Goal: Transaction & Acquisition: Book appointment/travel/reservation

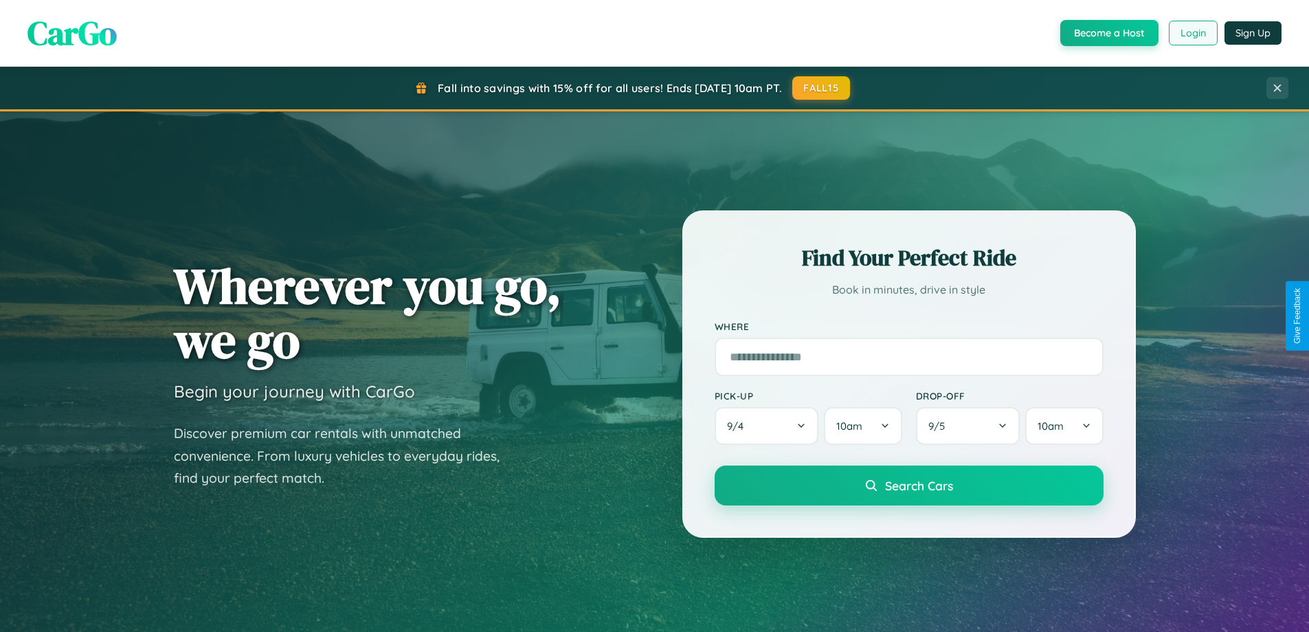
click at [1193, 33] on button "Login" at bounding box center [1193, 33] width 49 height 25
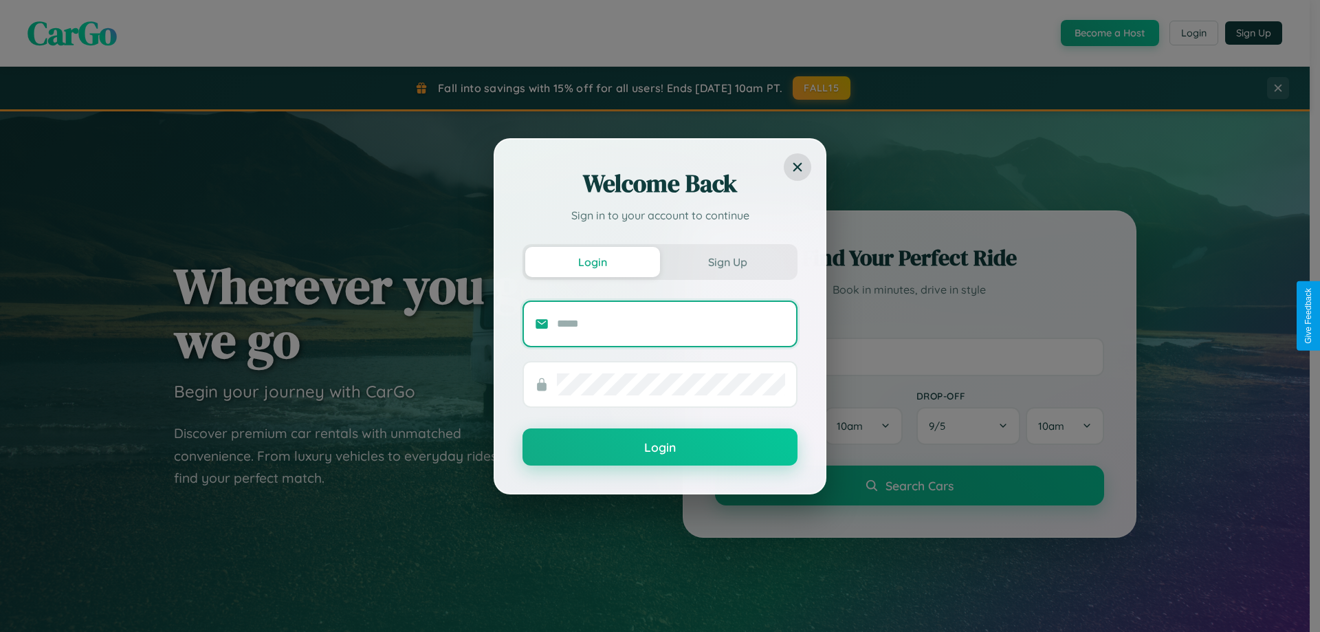
click at [671, 323] on input "text" at bounding box center [671, 324] width 228 height 22
type input "**********"
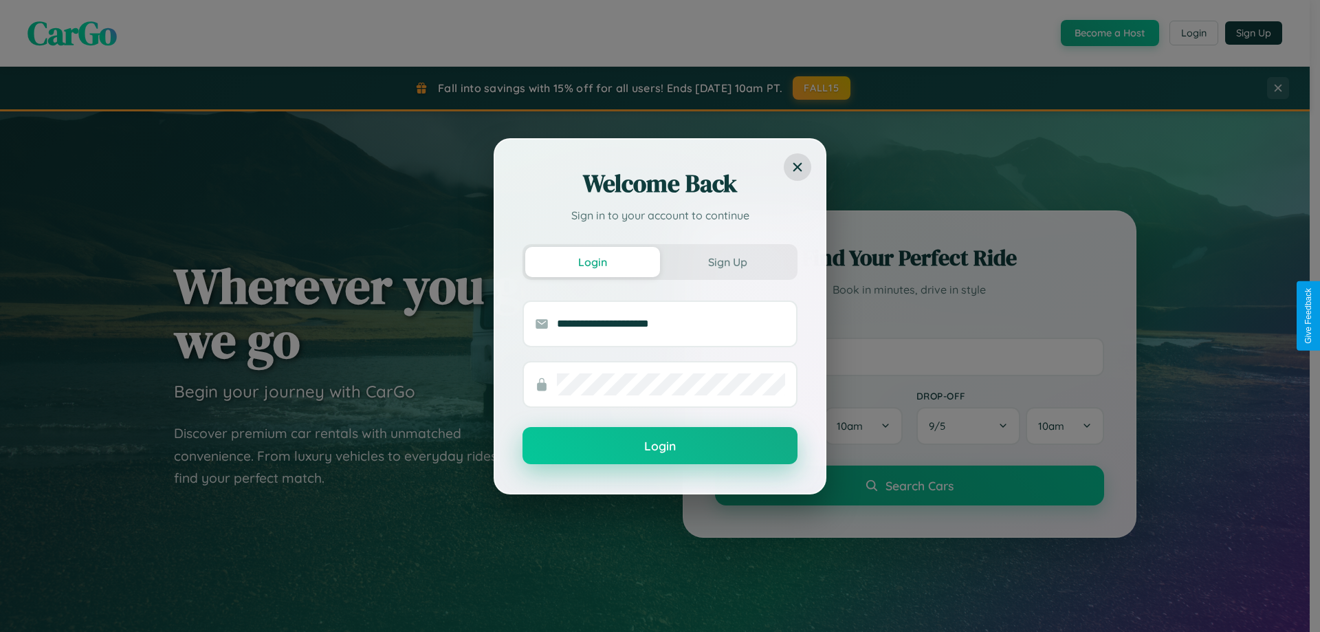
click at [660, 446] on button "Login" at bounding box center [659, 445] width 275 height 37
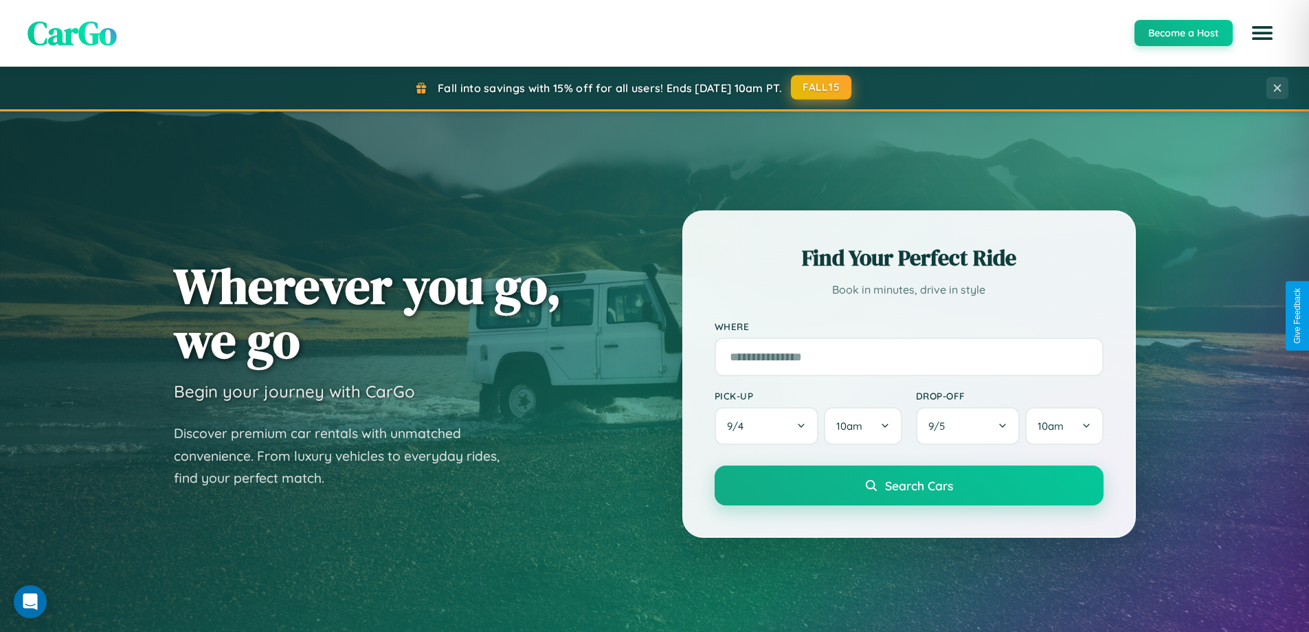
click at [822, 87] on button "FALL15" at bounding box center [821, 87] width 60 height 25
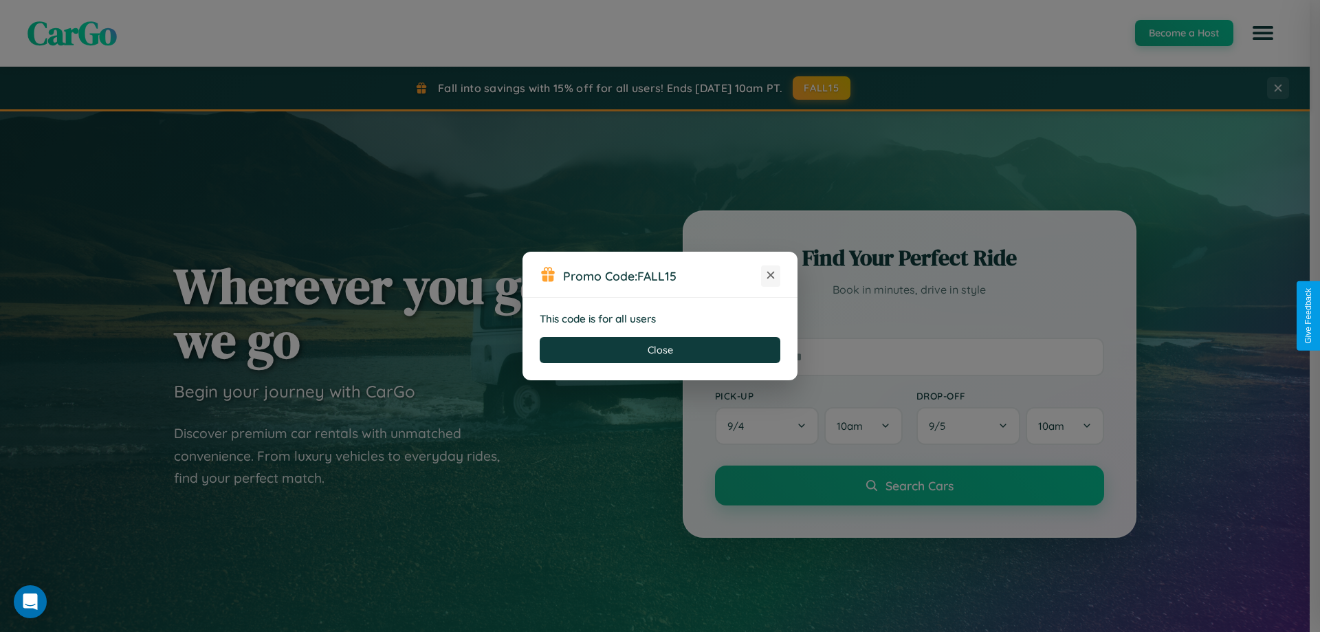
click at [771, 276] on icon at bounding box center [771, 275] width 14 height 14
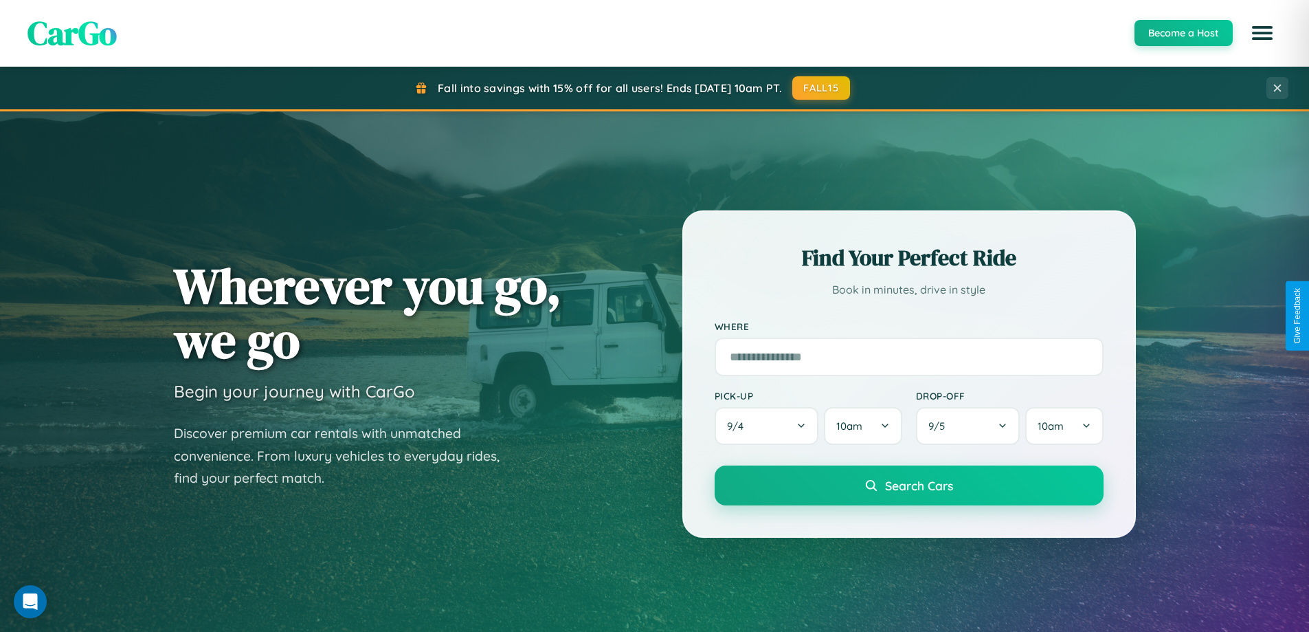
scroll to position [41, 0]
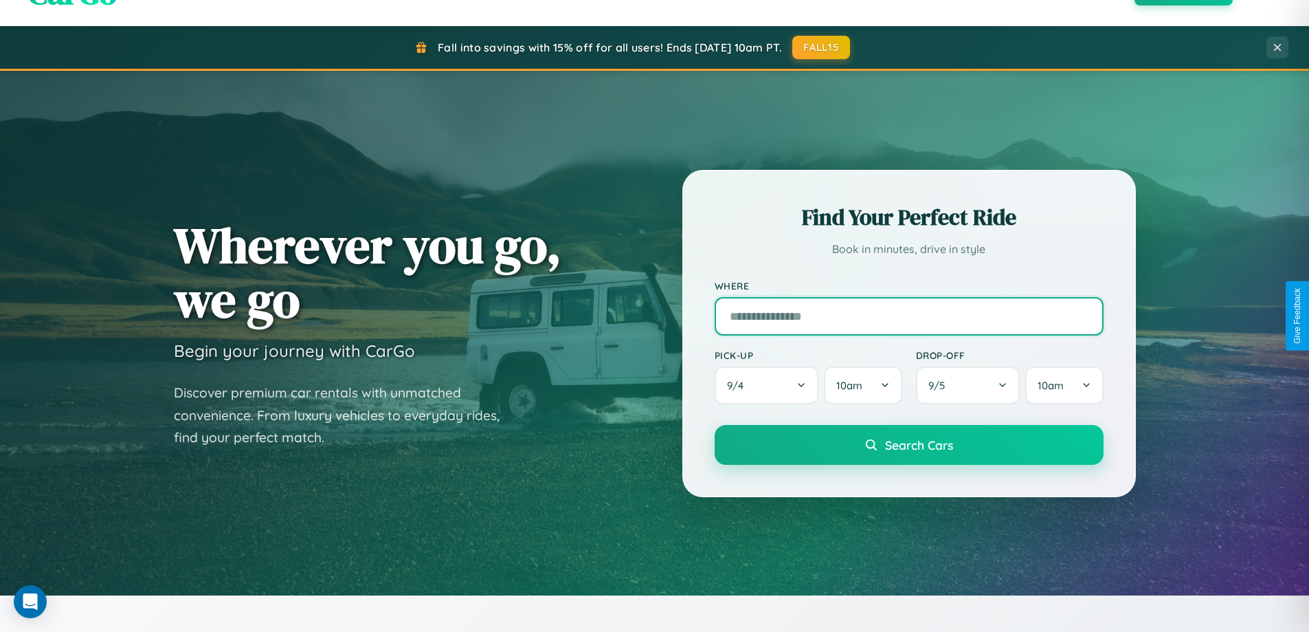
click at [909, 316] on input "text" at bounding box center [909, 316] width 389 height 38
type input "*****"
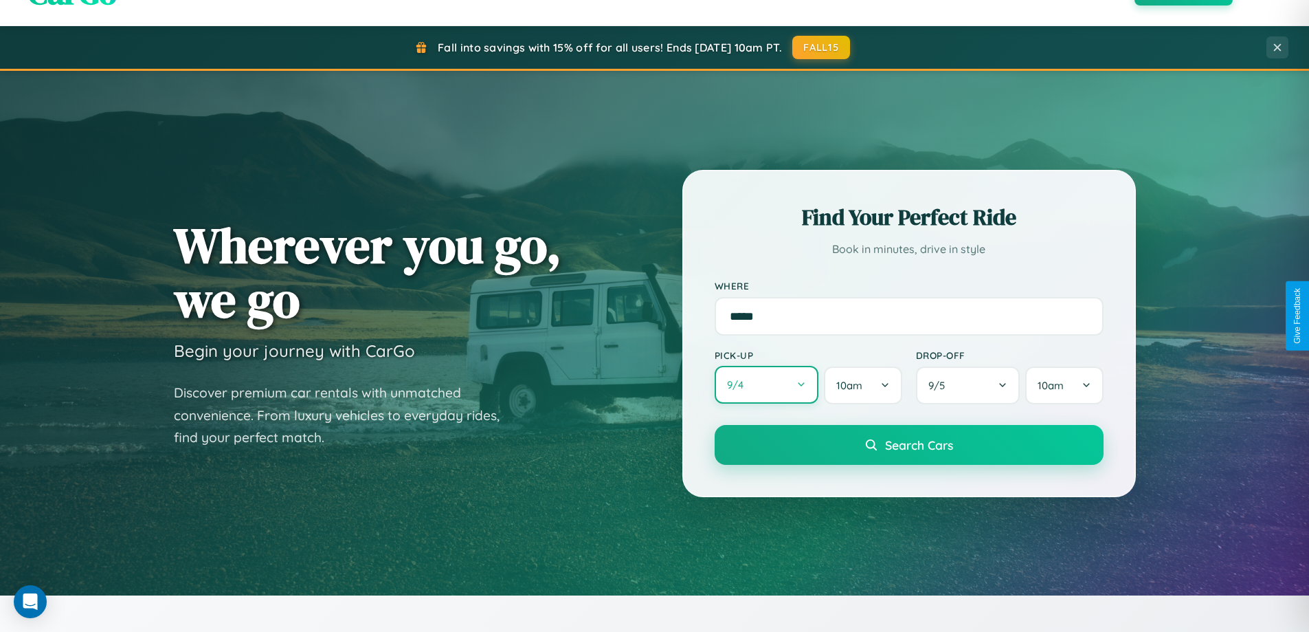
click at [766, 385] on button "9 / 4" at bounding box center [767, 385] width 104 height 38
select select "*"
select select "****"
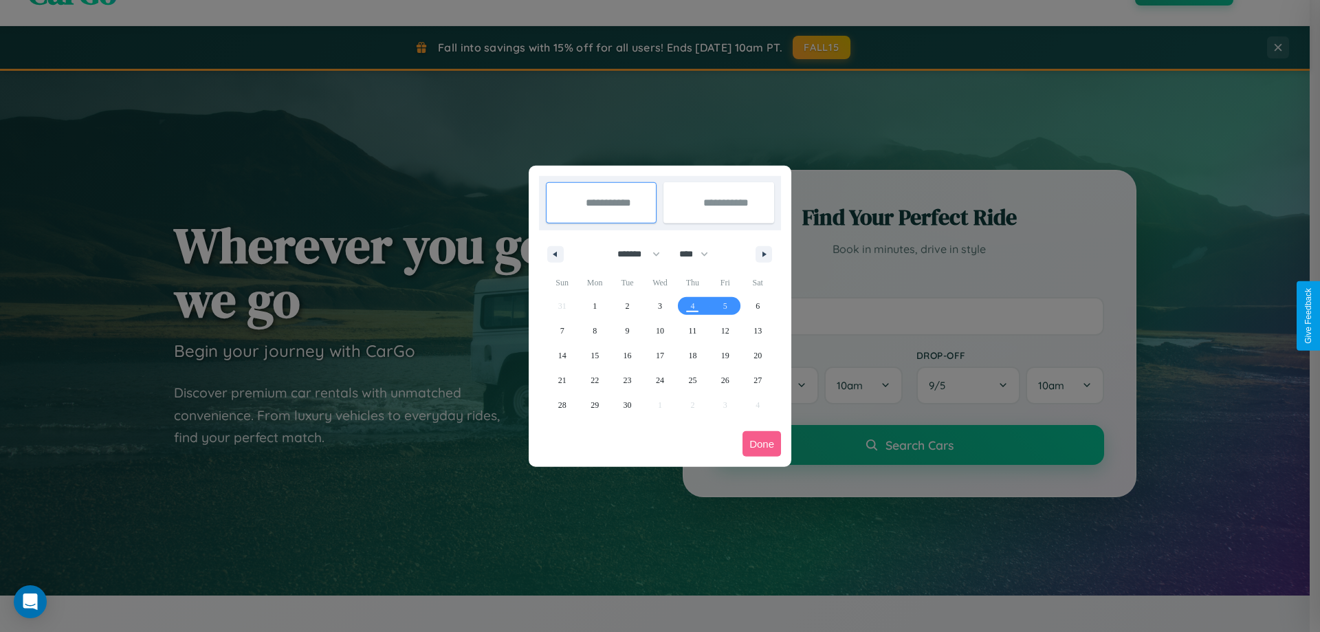
click at [632, 254] on select "******* ******** ***** ***** *** **** **** ****** ********* ******* ******** **…" at bounding box center [636, 254] width 58 height 23
select select "*"
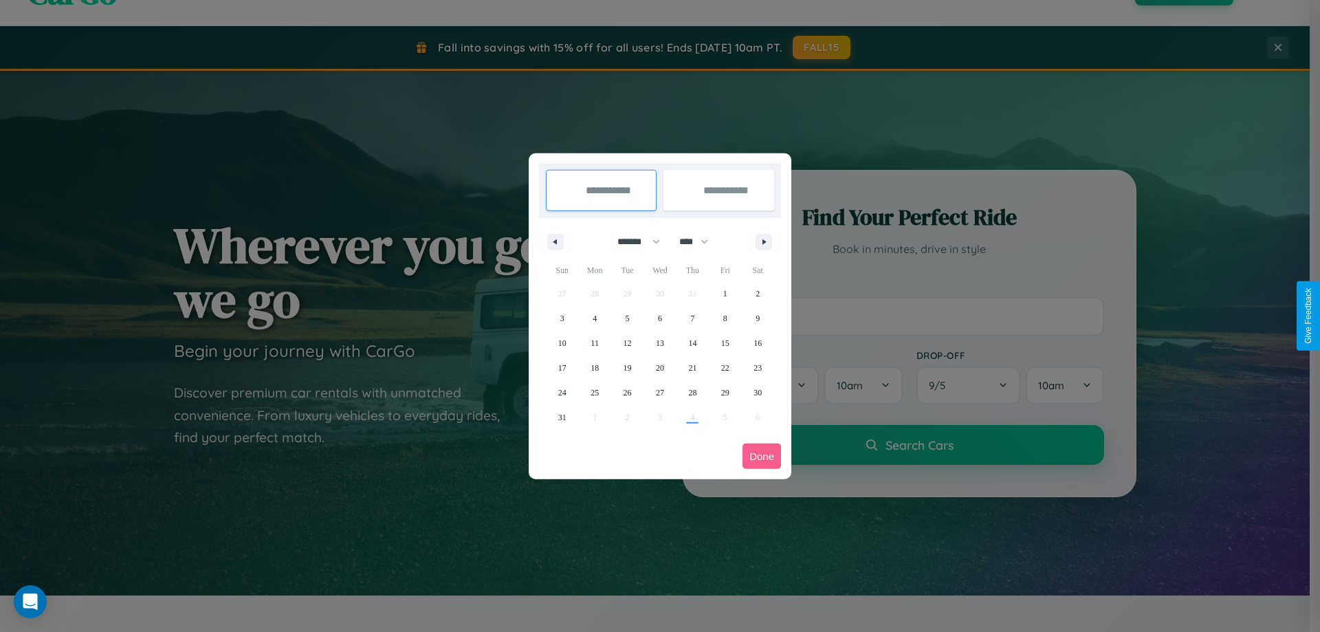
click at [700, 241] on select "**** **** **** **** **** **** **** **** **** **** **** **** **** **** **** ****…" at bounding box center [692, 241] width 41 height 23
select select "****"
click at [595, 342] on span "10" at bounding box center [594, 343] width 8 height 25
type input "**********"
click at [692, 342] on span "13" at bounding box center [692, 343] width 8 height 25
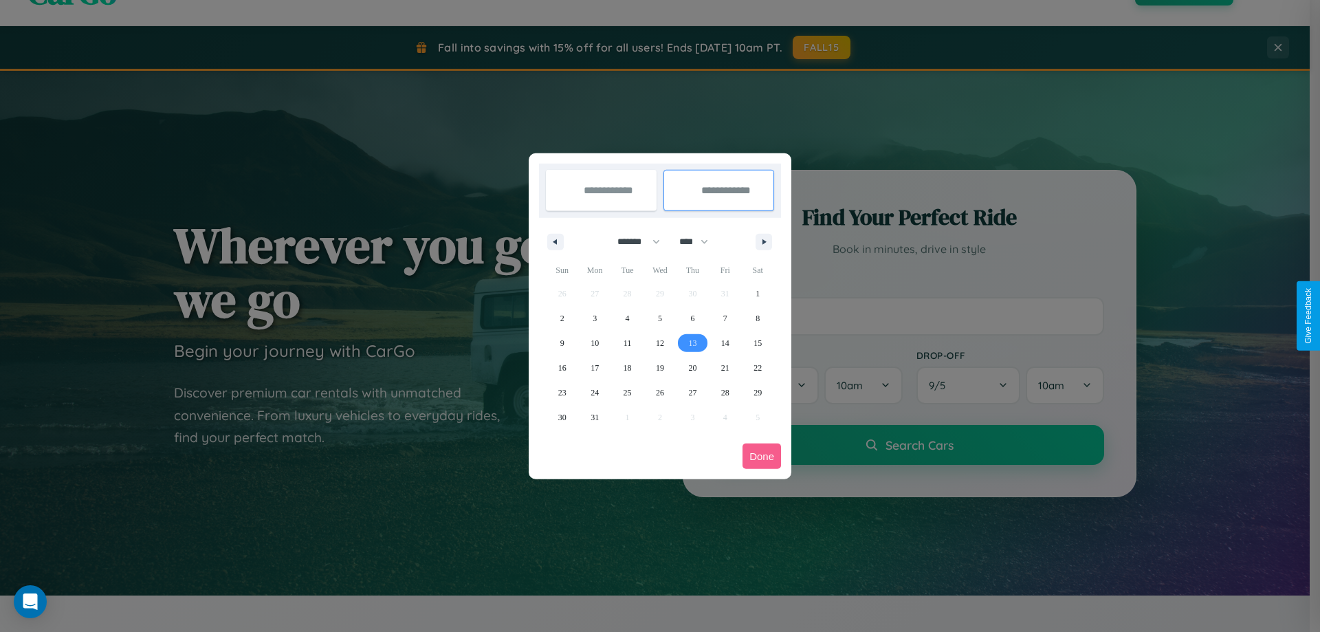
type input "**********"
click at [762, 456] on button "Done" at bounding box center [761, 455] width 38 height 25
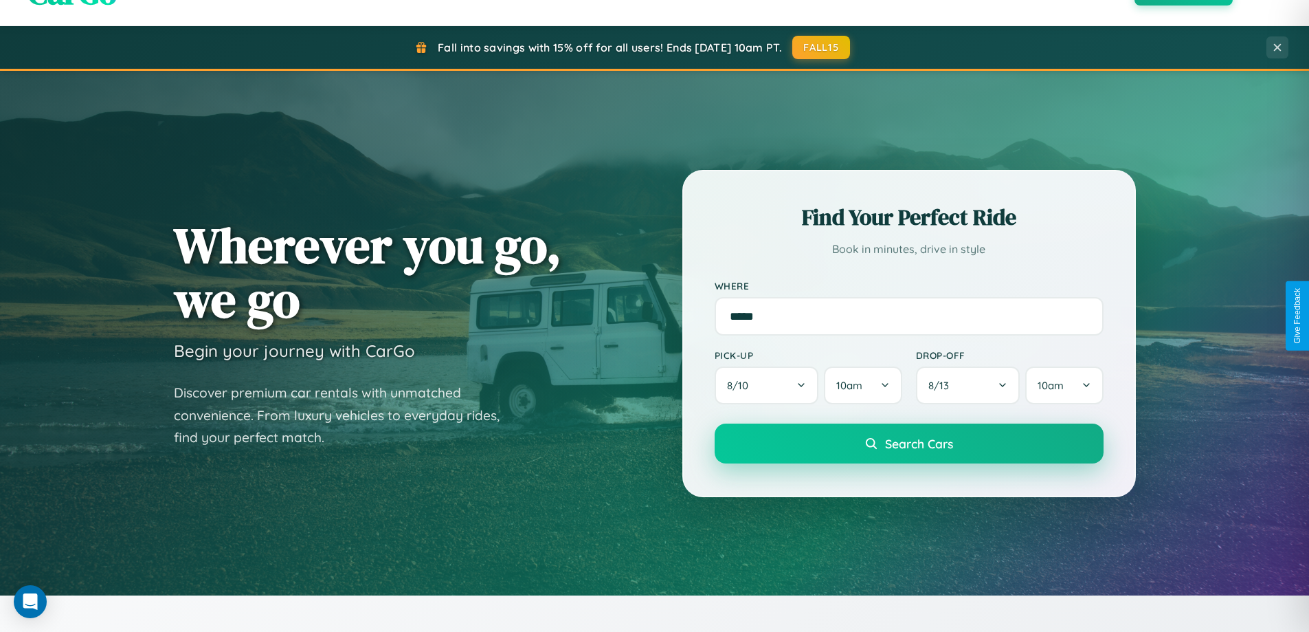
click at [909, 443] on span "Search Cars" at bounding box center [919, 443] width 68 height 15
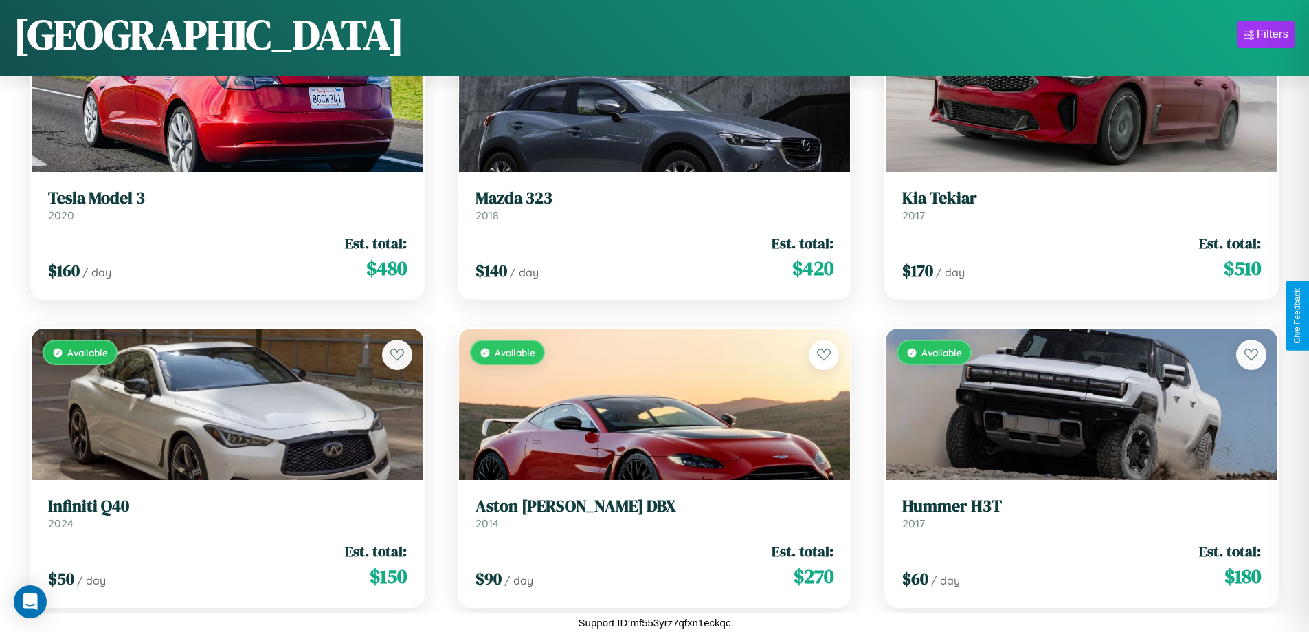
scroll to position [8504, 0]
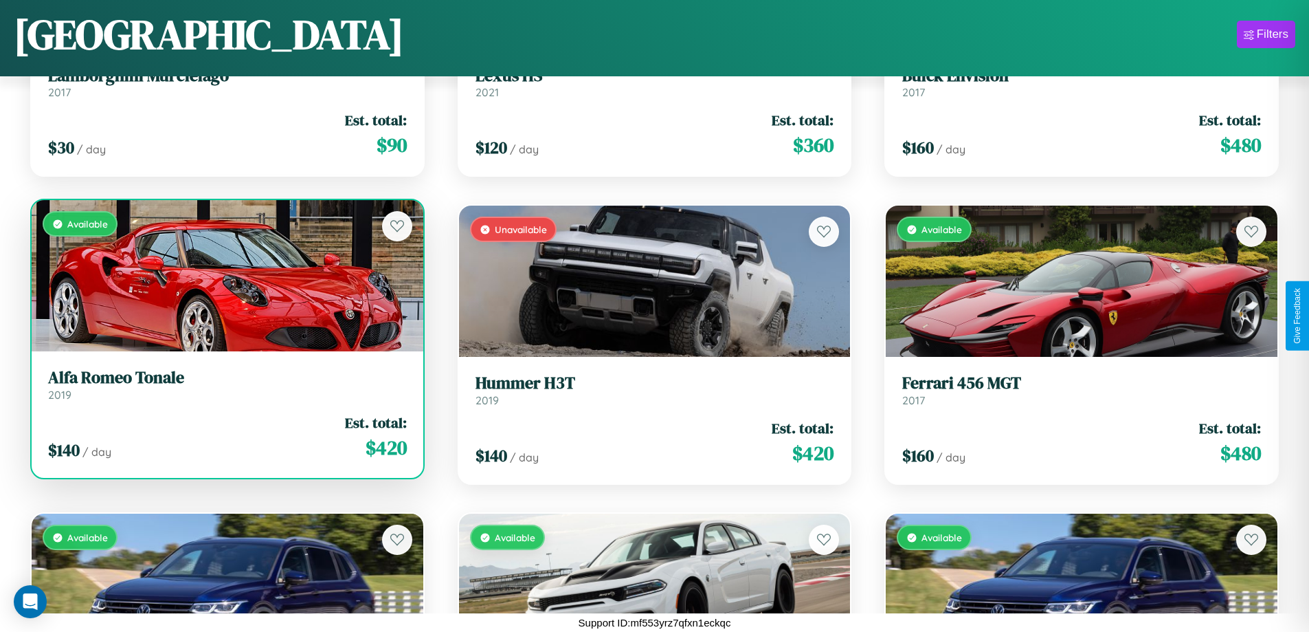
click at [225, 437] on div "$ 140 / day Est. total: $ 420" at bounding box center [227, 436] width 359 height 49
click at [225, 436] on div "$ 140 / day Est. total: $ 420" at bounding box center [227, 436] width 359 height 49
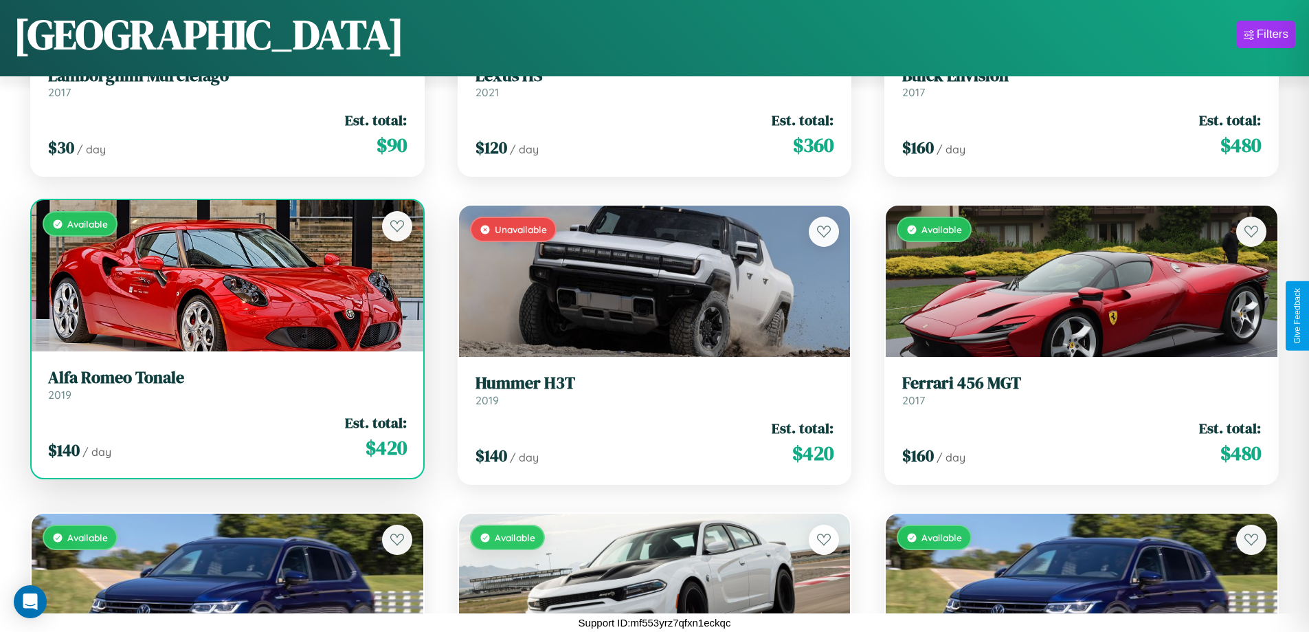
click at [225, 436] on div "$ 140 / day Est. total: $ 420" at bounding box center [227, 436] width 359 height 49
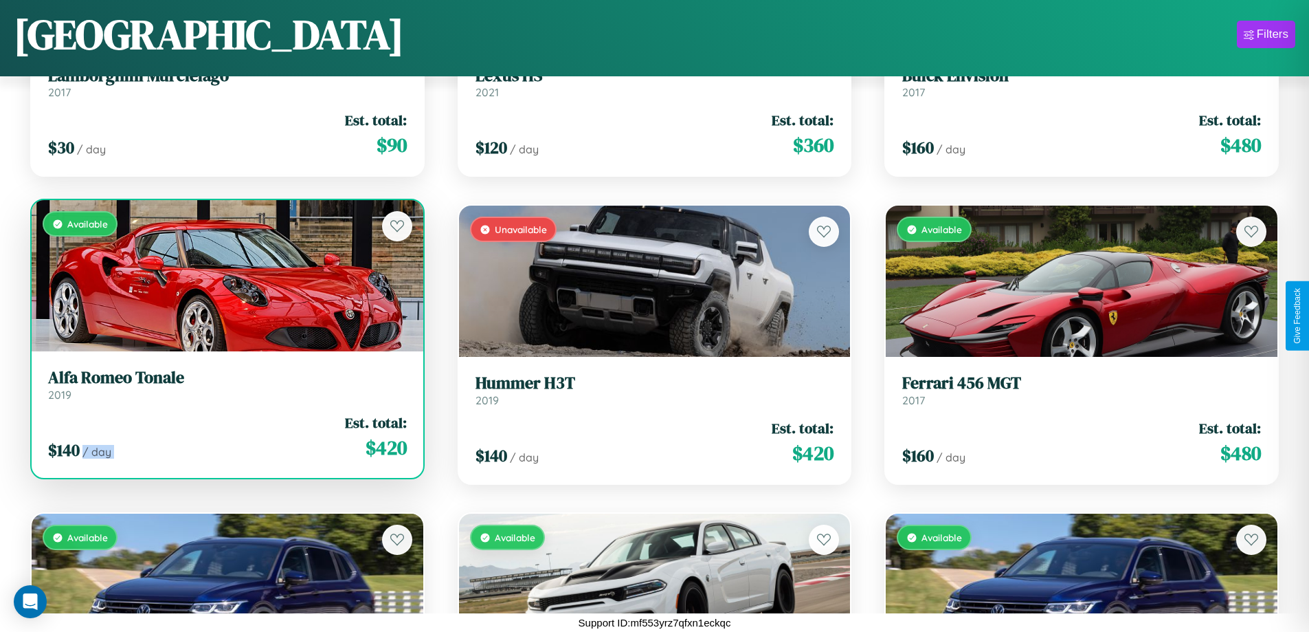
click at [225, 436] on div "$ 140 / day Est. total: $ 420" at bounding box center [227, 436] width 359 height 49
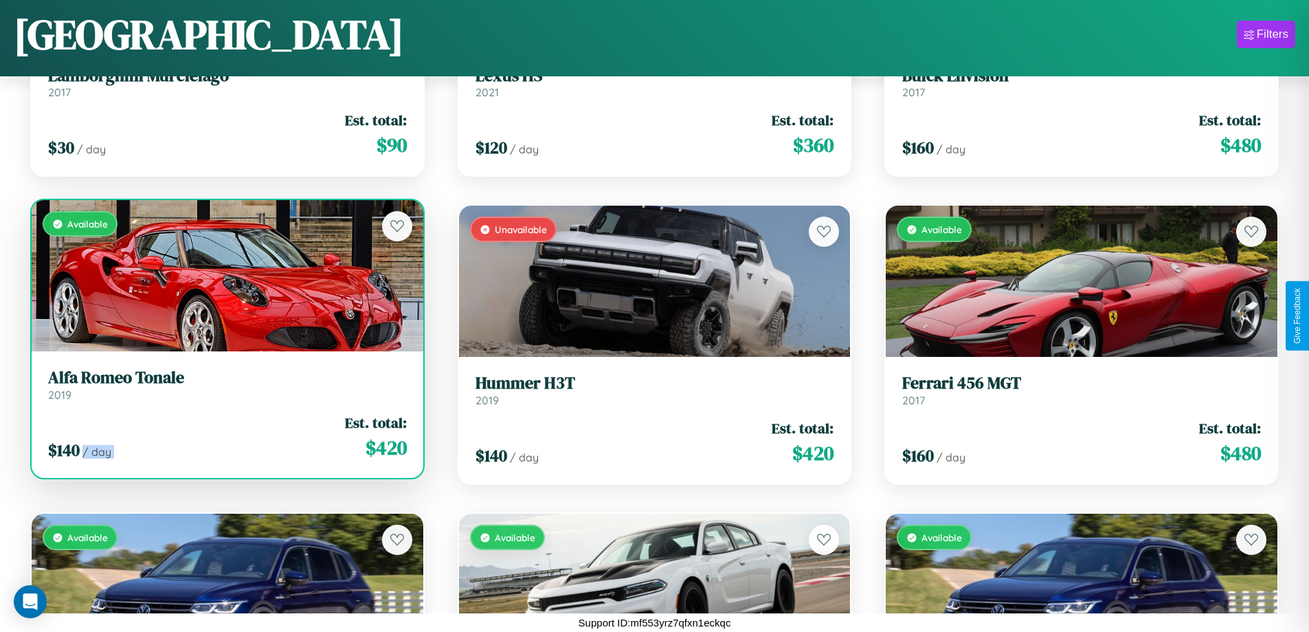
click at [225, 436] on div "$ 140 / day Est. total: $ 420" at bounding box center [227, 436] width 359 height 49
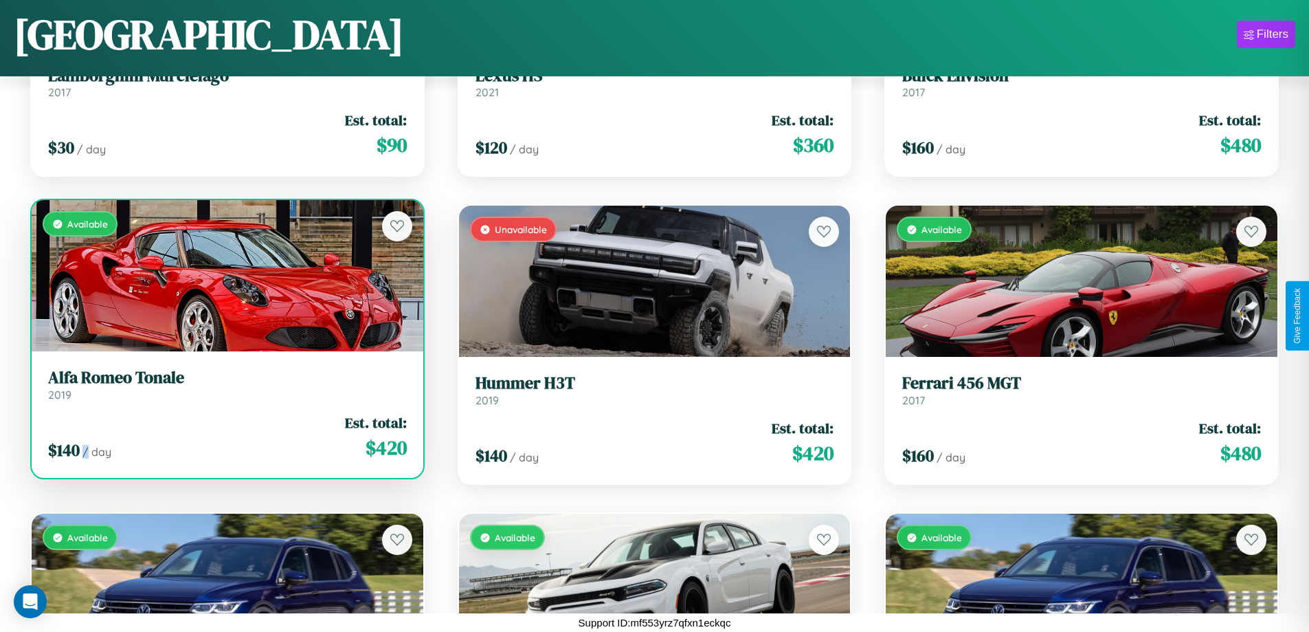
click at [225, 436] on div "$ 140 / day Est. total: $ 420" at bounding box center [227, 436] width 359 height 49
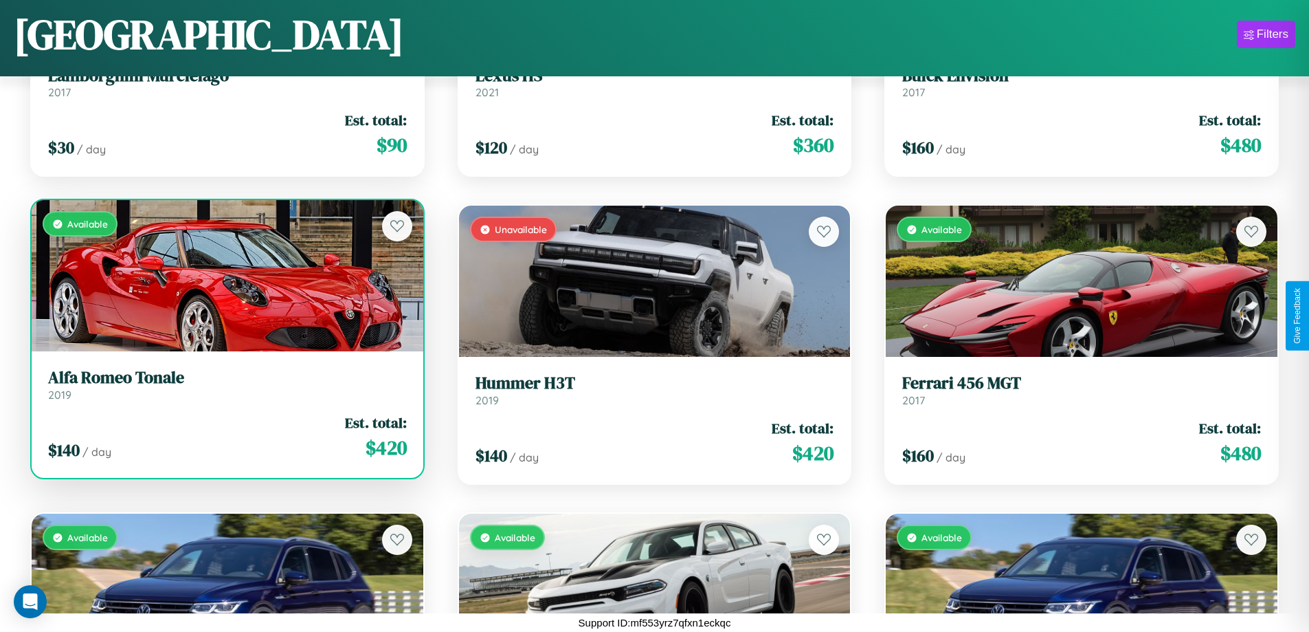
click at [225, 384] on h3 "Alfa Romeo Tonale" at bounding box center [227, 378] width 359 height 20
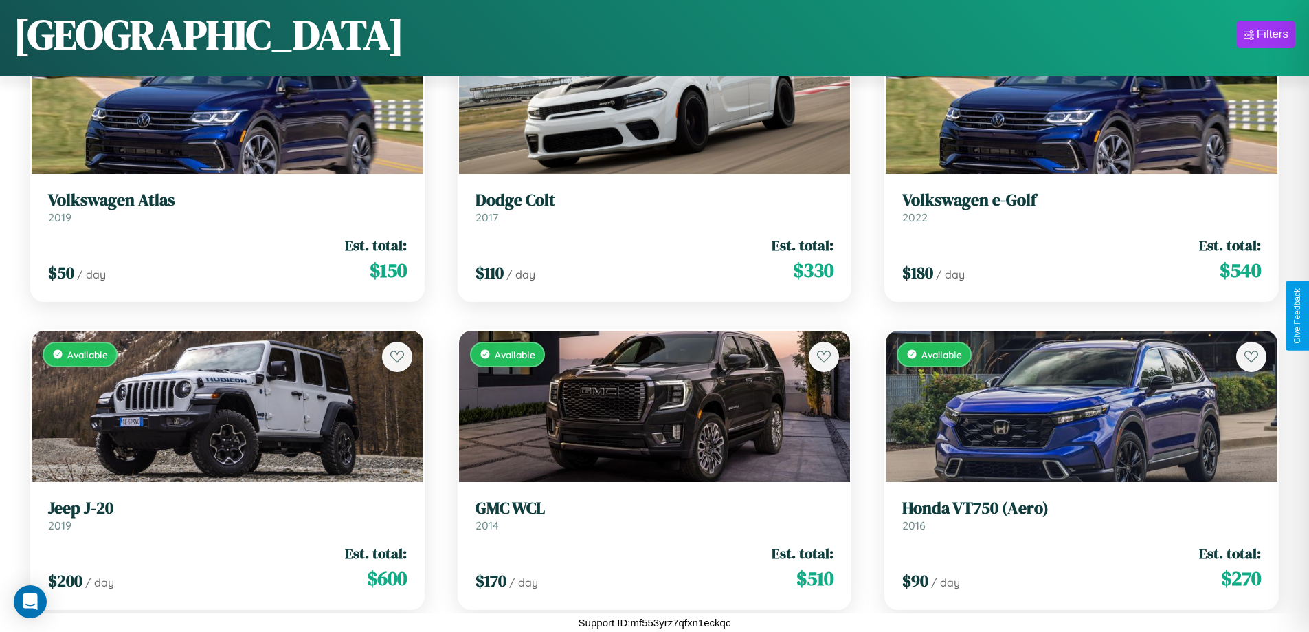
scroll to position [9427, 0]
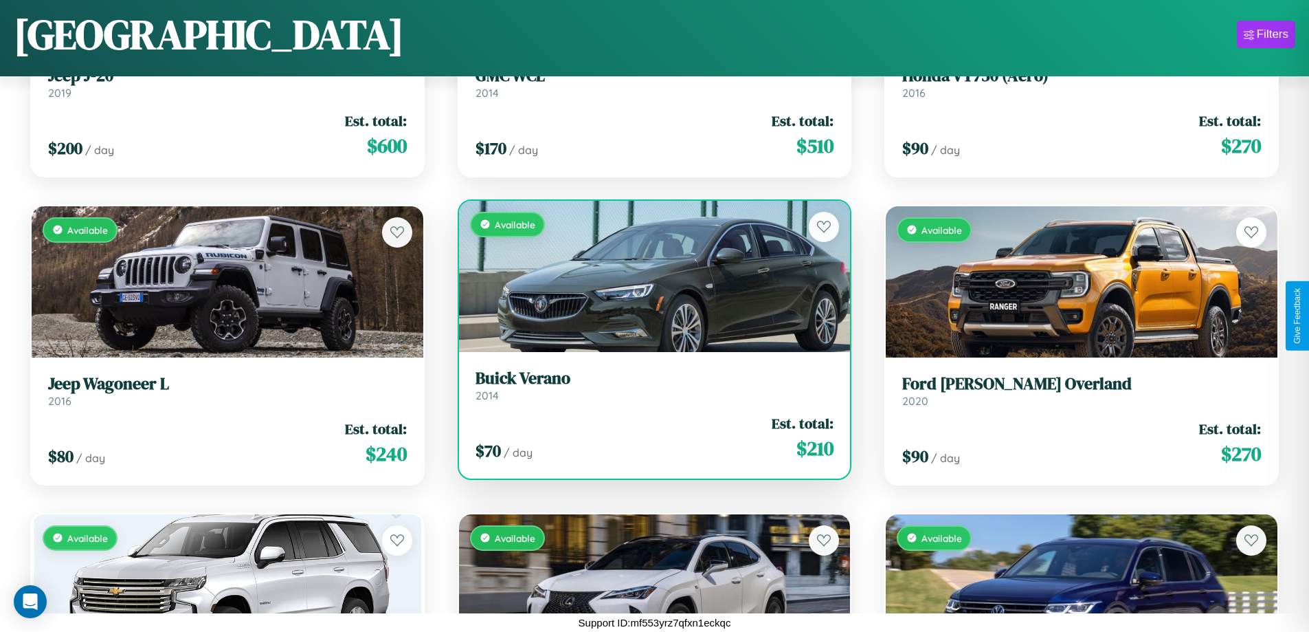
click at [649, 385] on h3 "Buick Verano" at bounding box center [655, 378] width 359 height 20
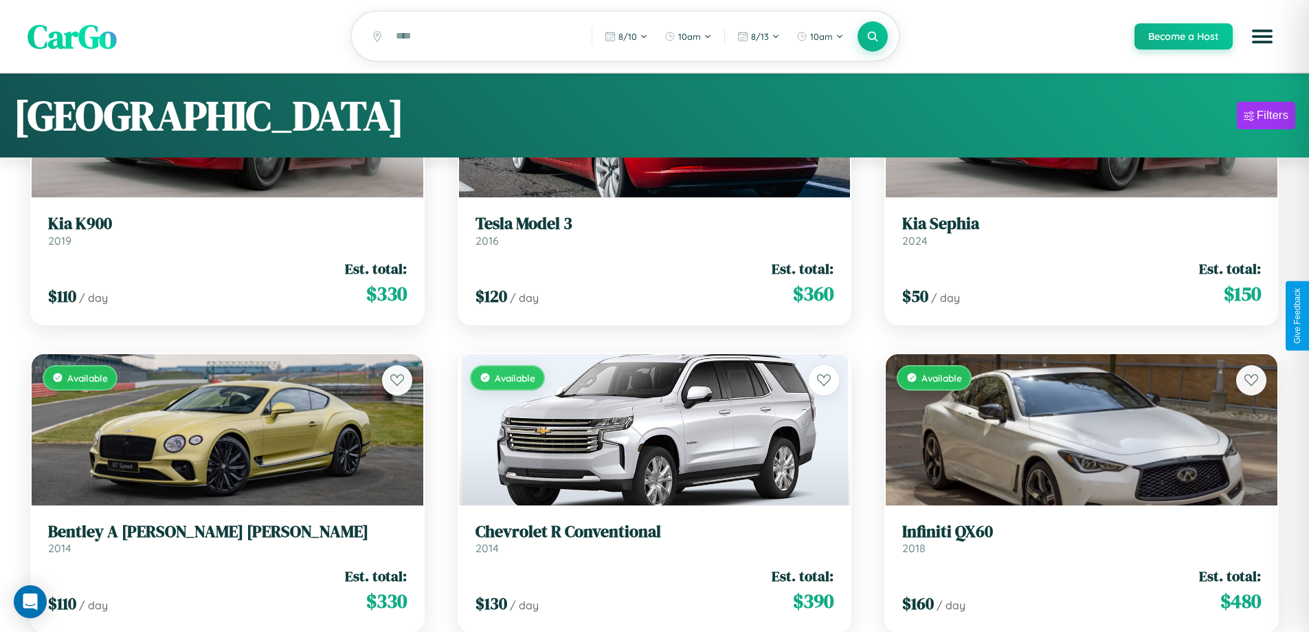
scroll to position [0, 0]
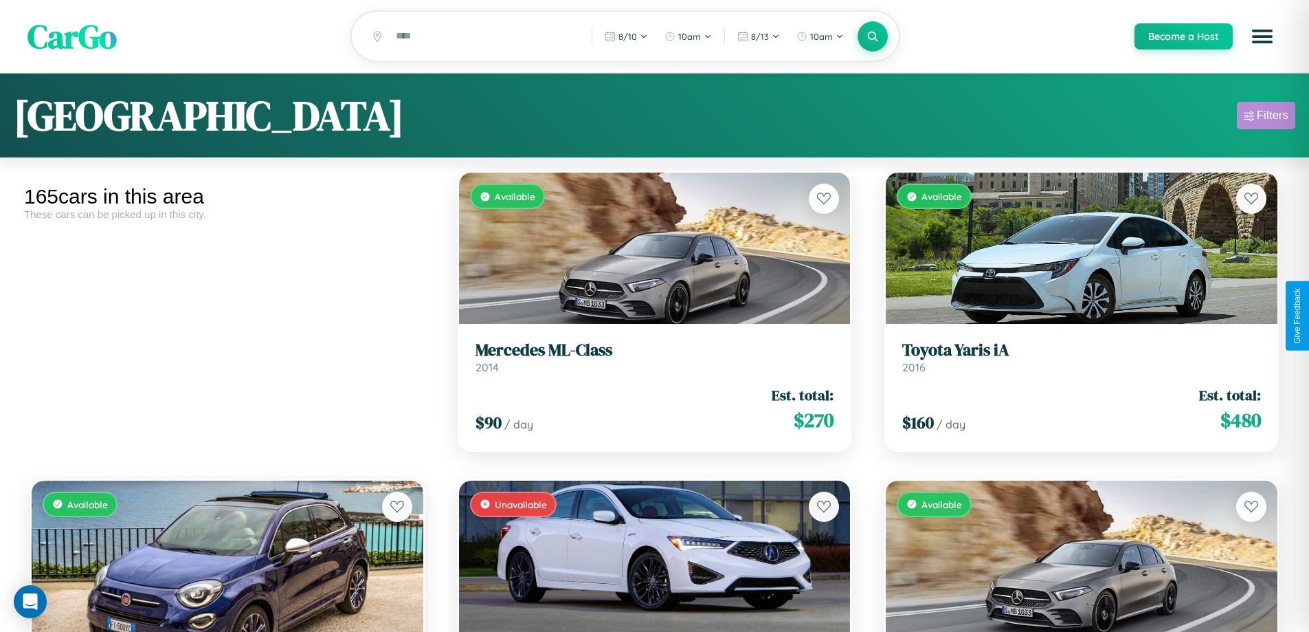
click at [1266, 118] on div "Filters" at bounding box center [1273, 116] width 32 height 14
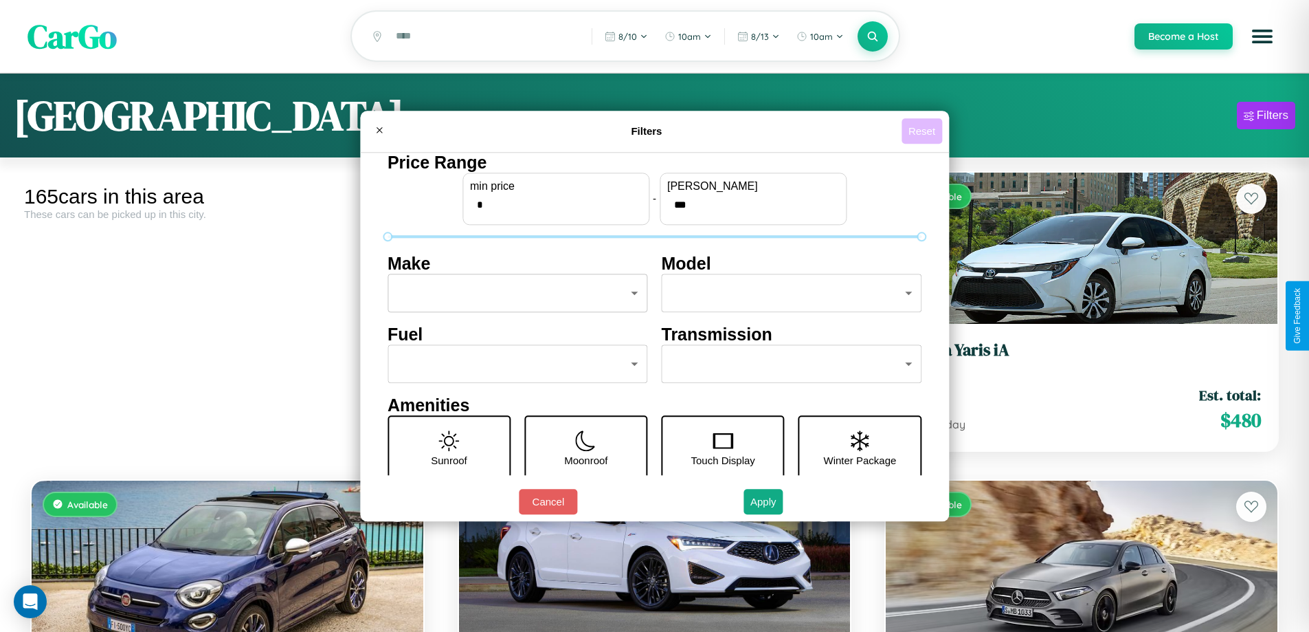
click at [924, 131] on button "Reset" at bounding box center [922, 130] width 41 height 25
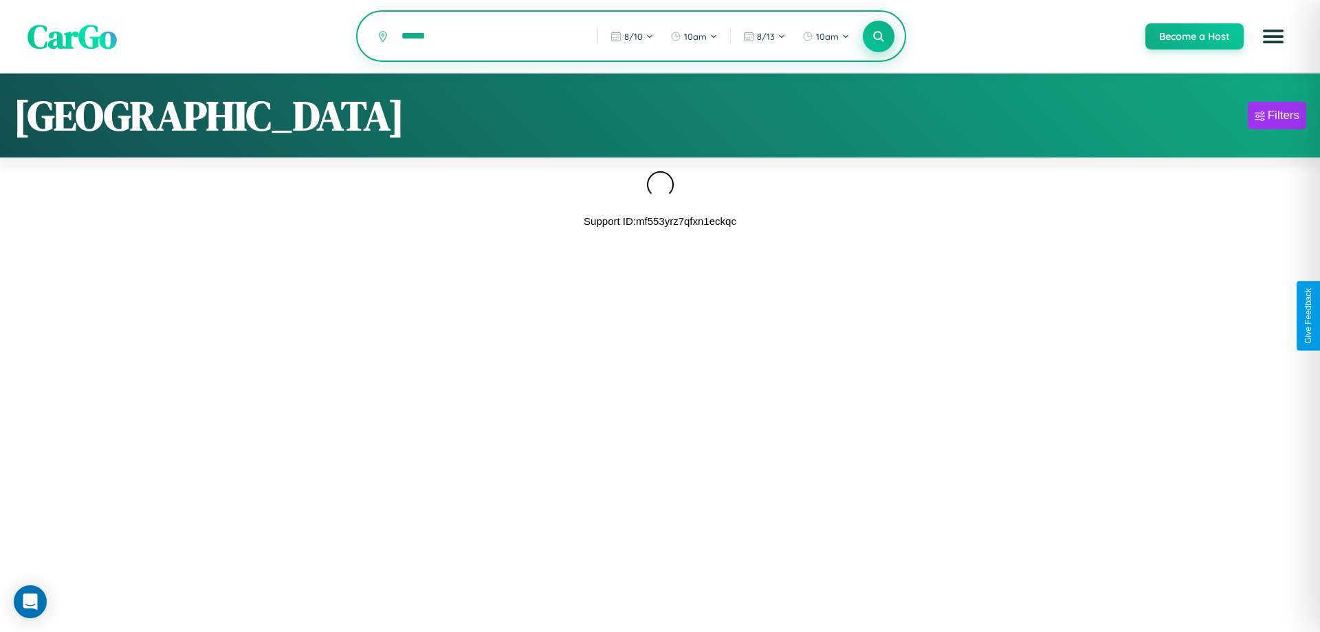
type input "******"
click at [878, 37] on icon at bounding box center [878, 36] width 13 height 13
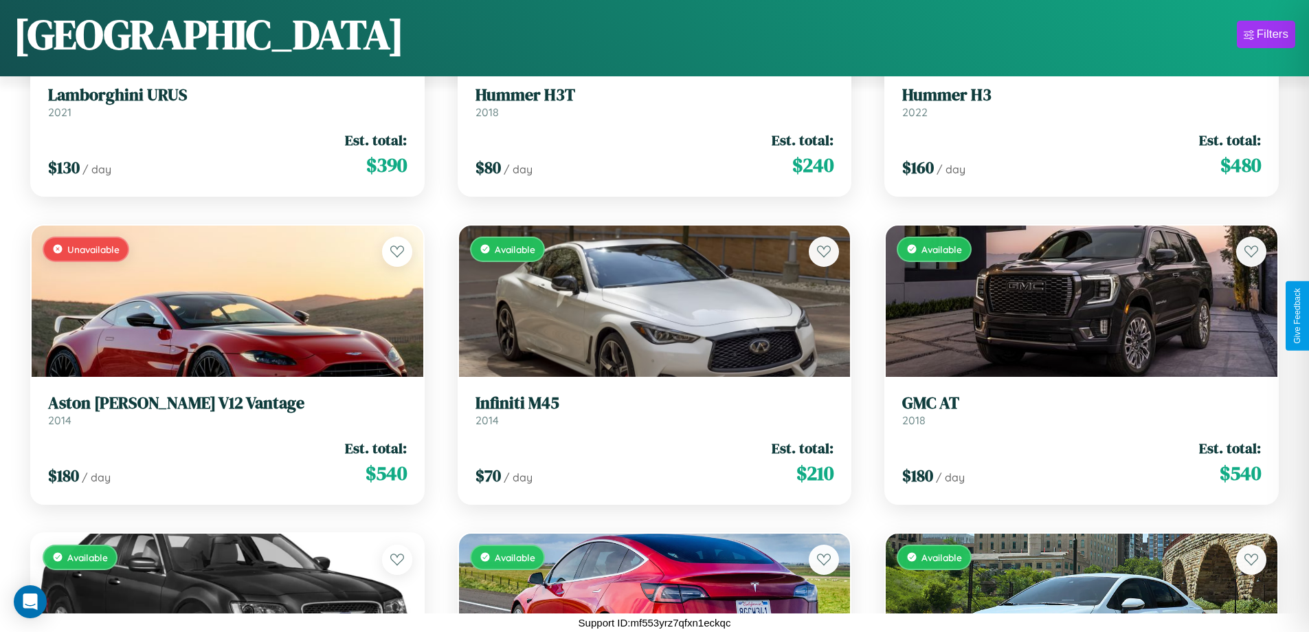
scroll to position [10966, 0]
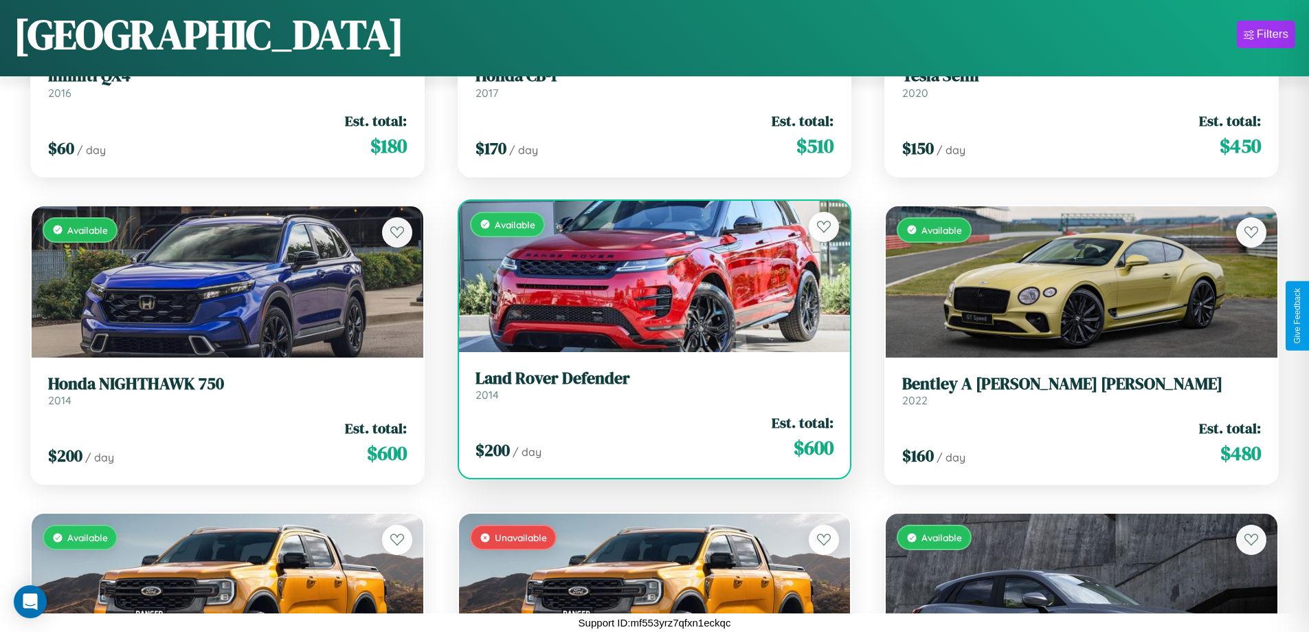
click at [649, 385] on h3 "Land Rover Defender" at bounding box center [655, 378] width 359 height 20
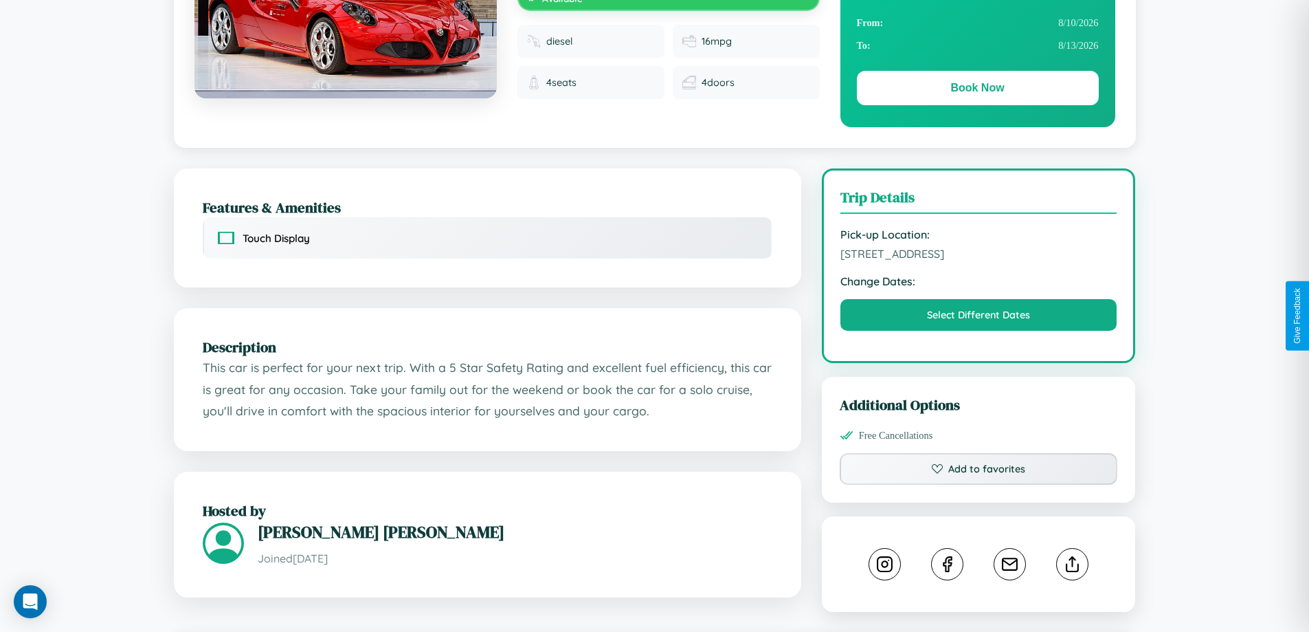
scroll to position [452, 0]
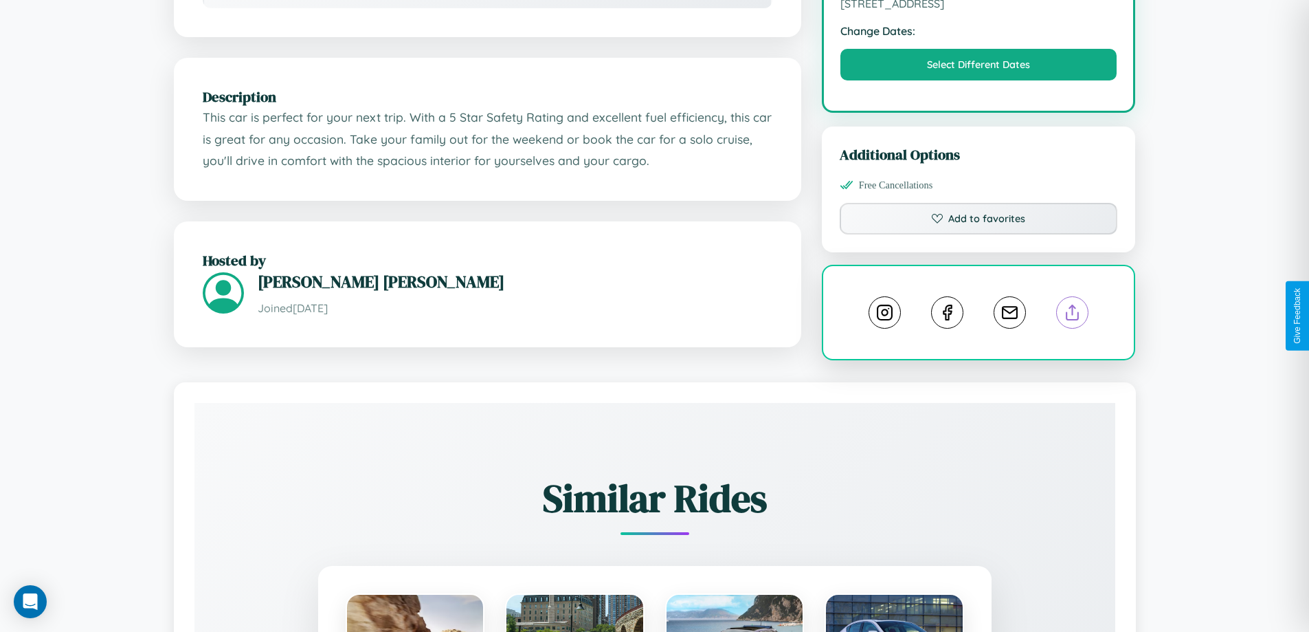
click at [1073, 314] on line at bounding box center [1073, 310] width 0 height 10
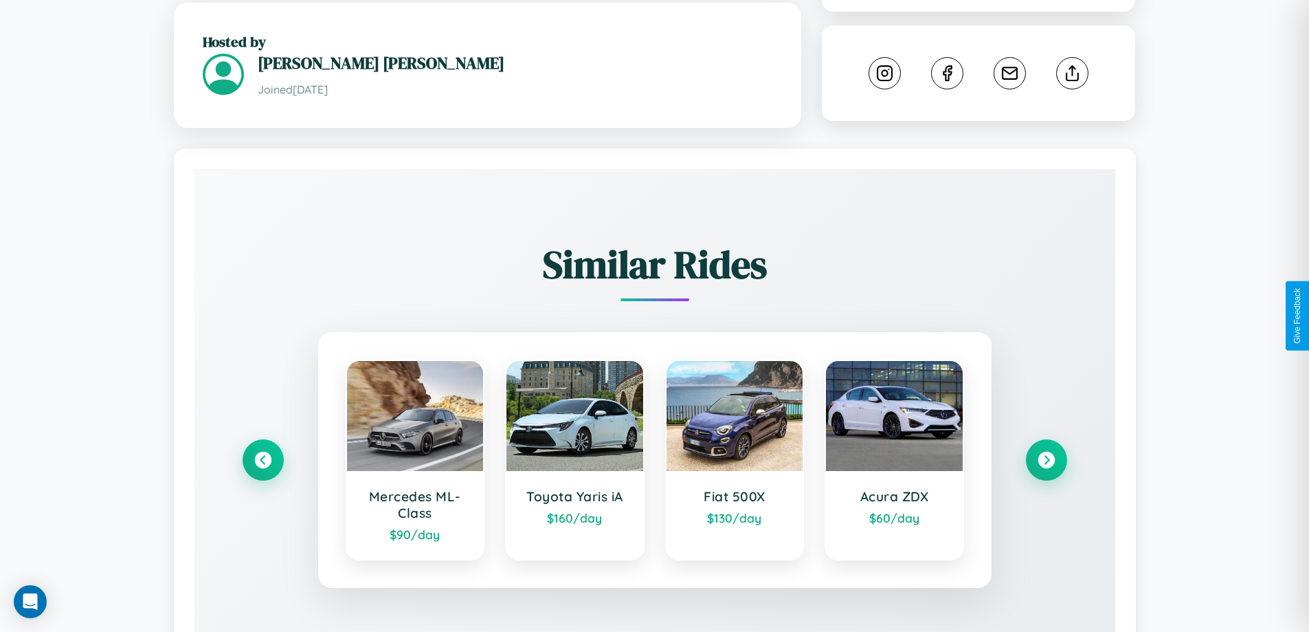
scroll to position [772, 0]
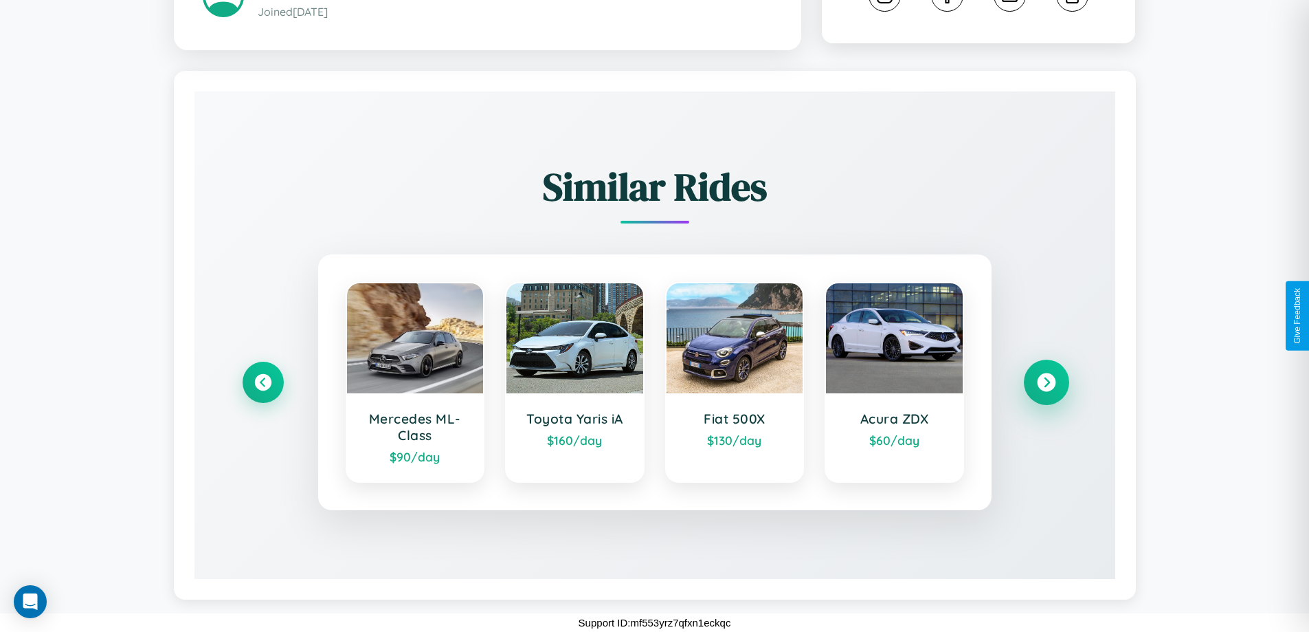
click at [1046, 382] on icon at bounding box center [1046, 382] width 19 height 19
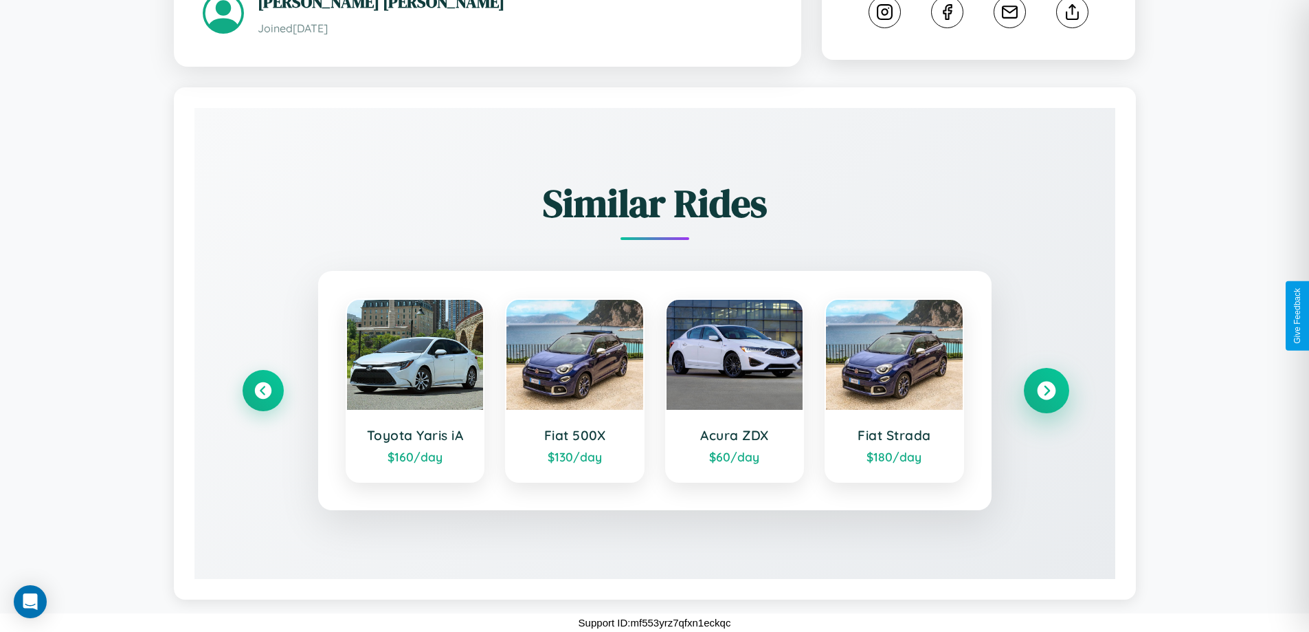
click at [1046, 390] on icon at bounding box center [1046, 390] width 19 height 19
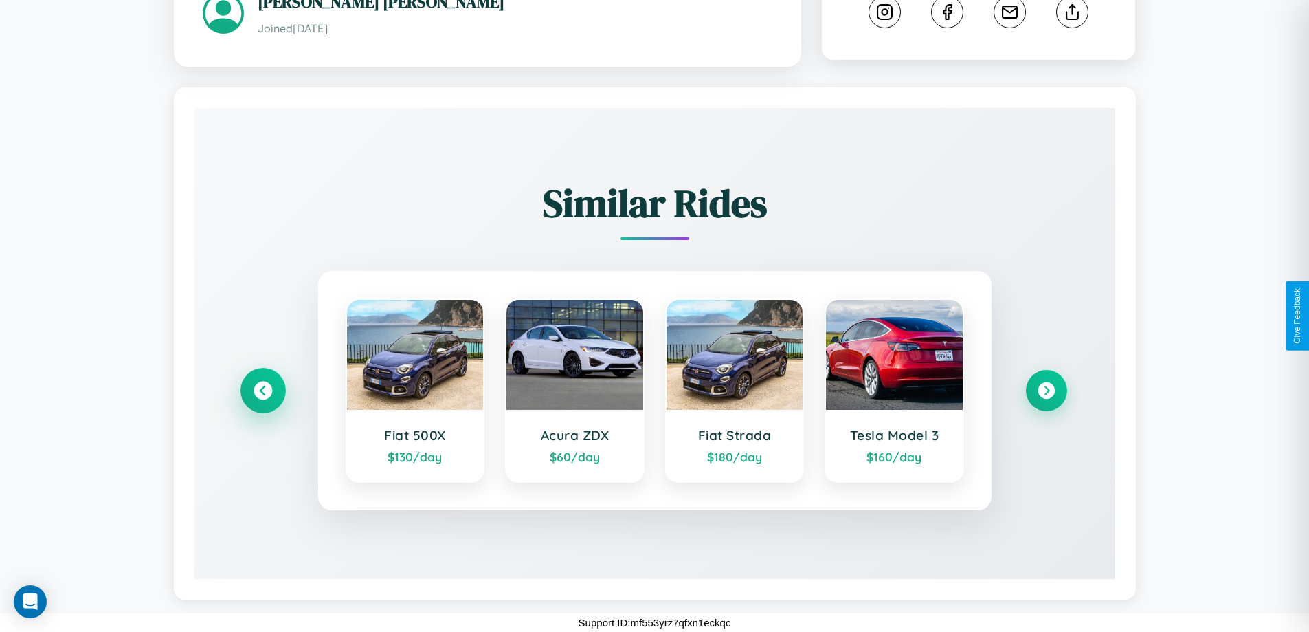
click at [263, 390] on icon at bounding box center [263, 390] width 19 height 19
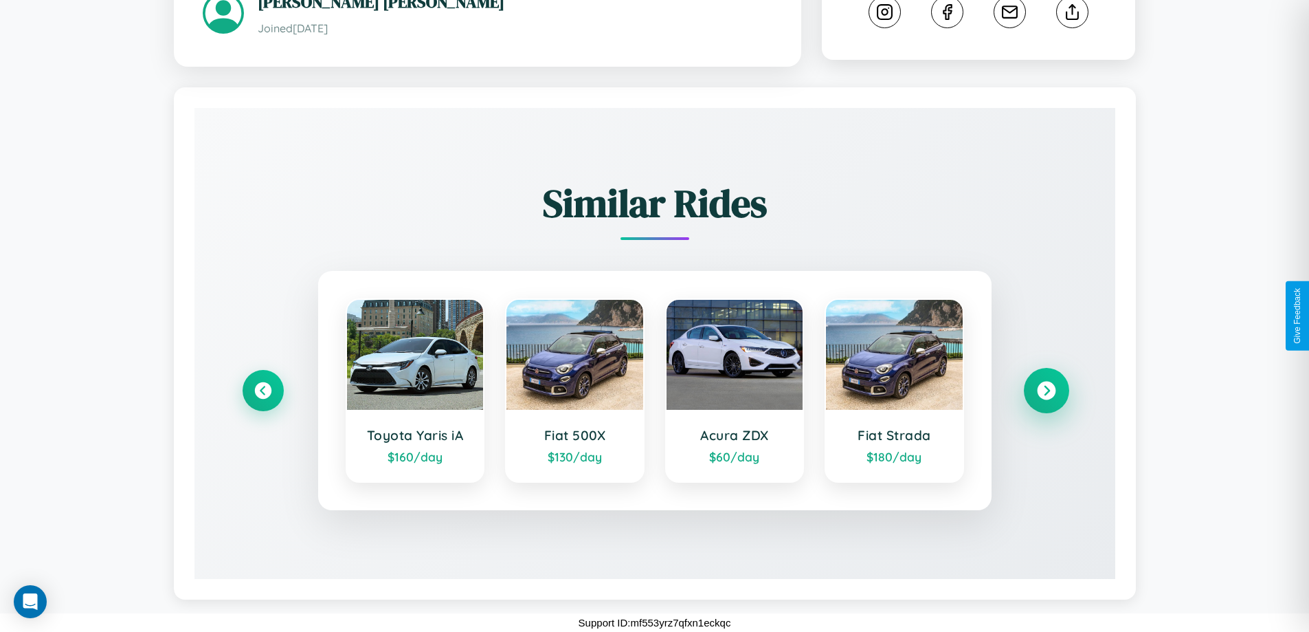
click at [1046, 390] on icon at bounding box center [1046, 390] width 19 height 19
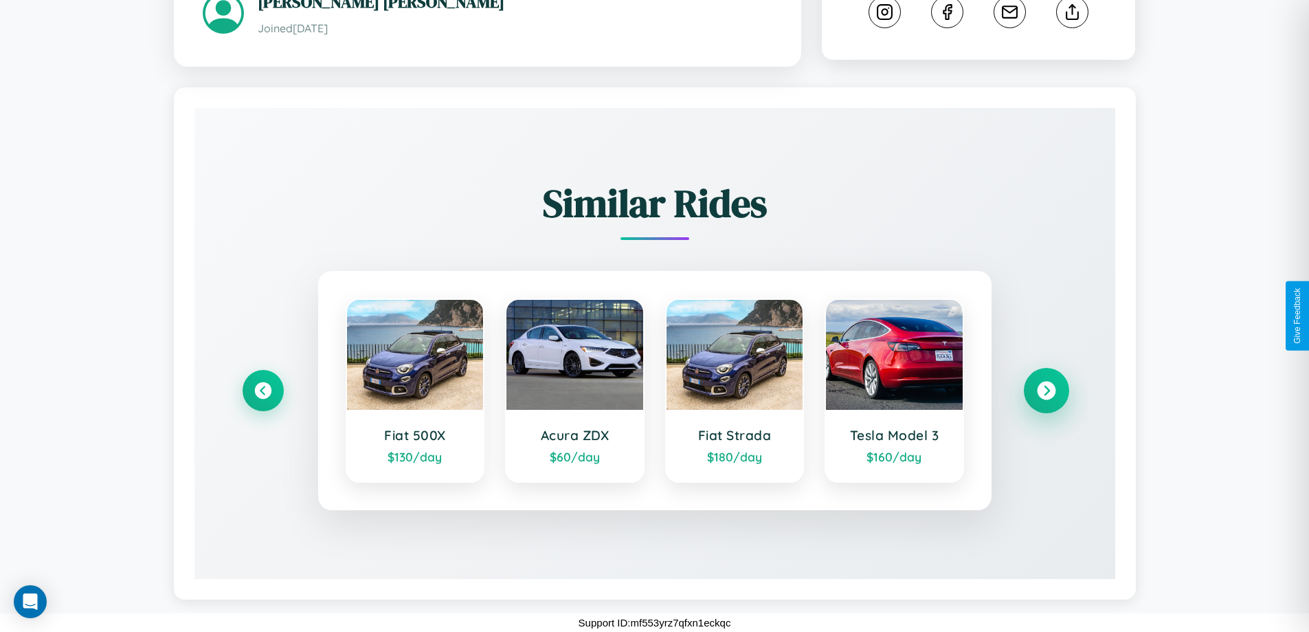
click at [1046, 390] on icon at bounding box center [1046, 390] width 19 height 19
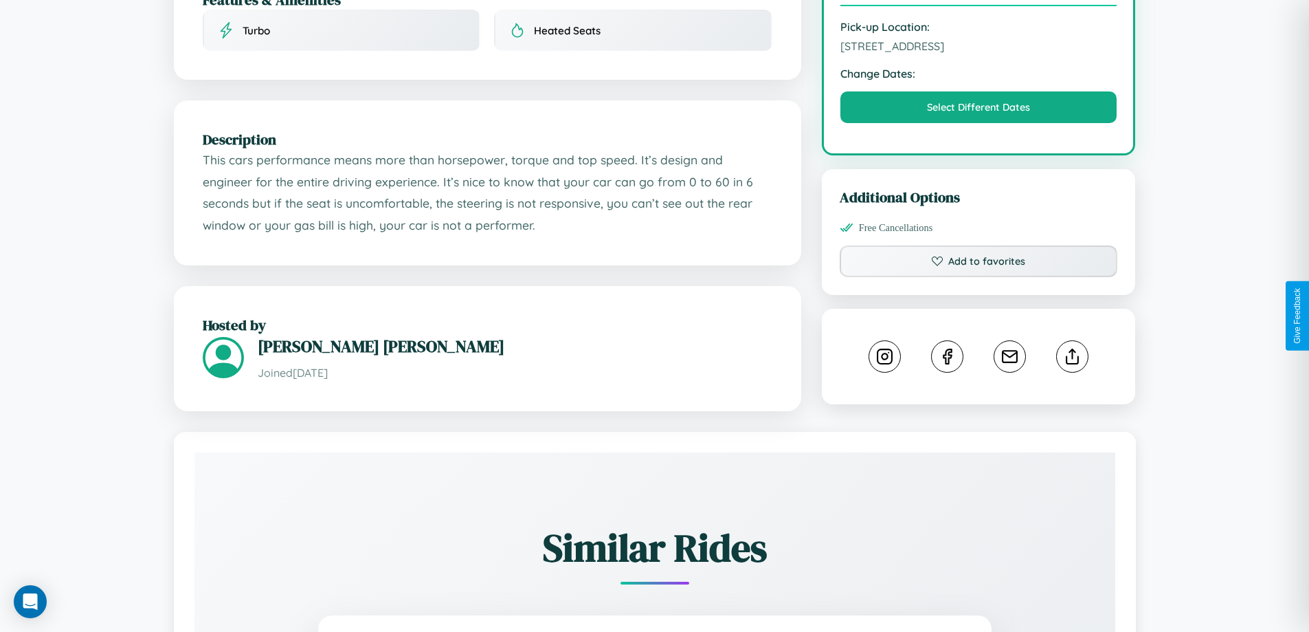
scroll to position [357, 0]
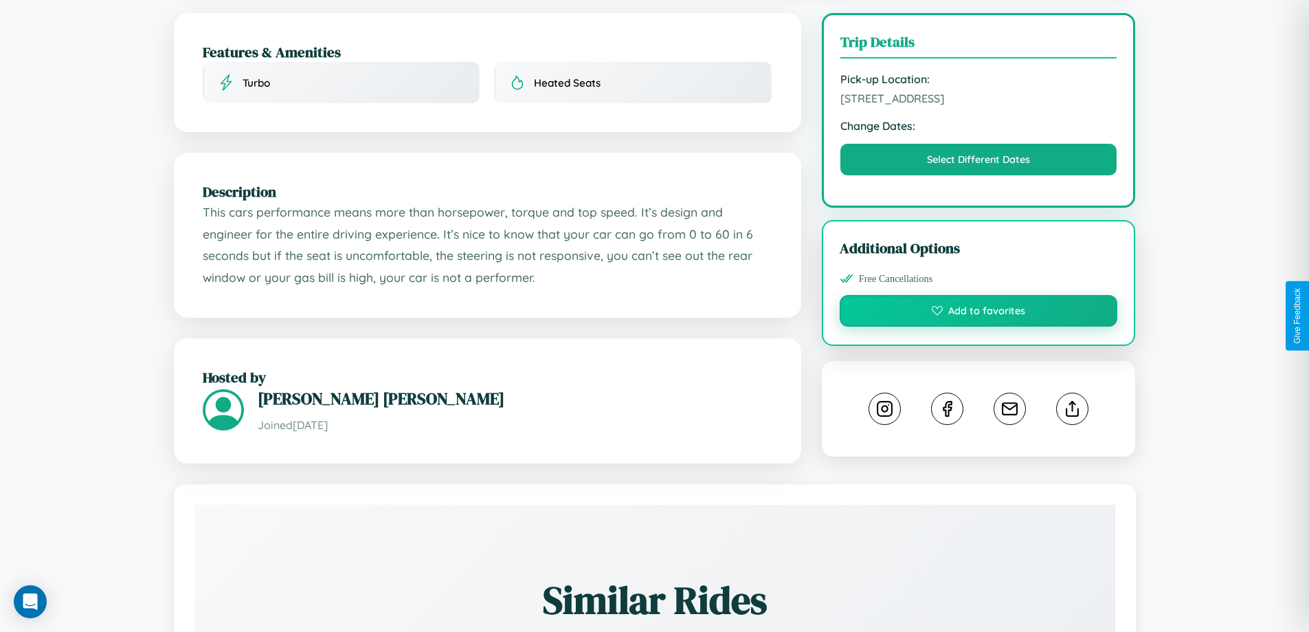
click at [979, 313] on button "Add to favorites" at bounding box center [979, 311] width 278 height 32
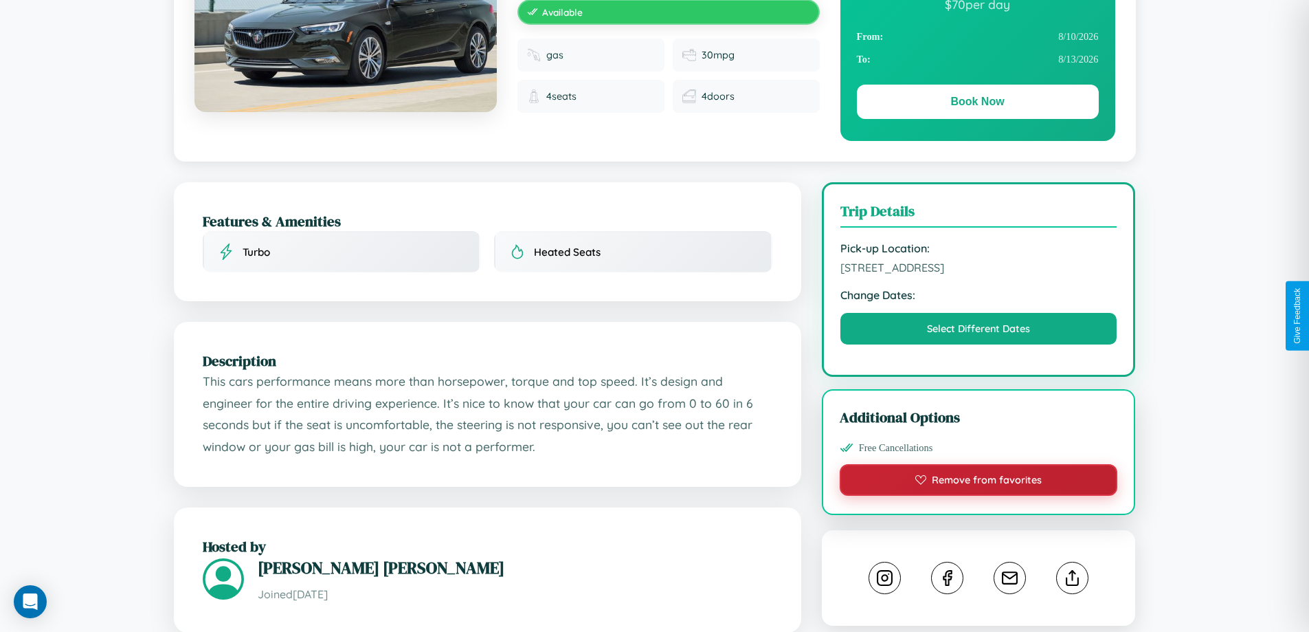
scroll to position [142, 0]
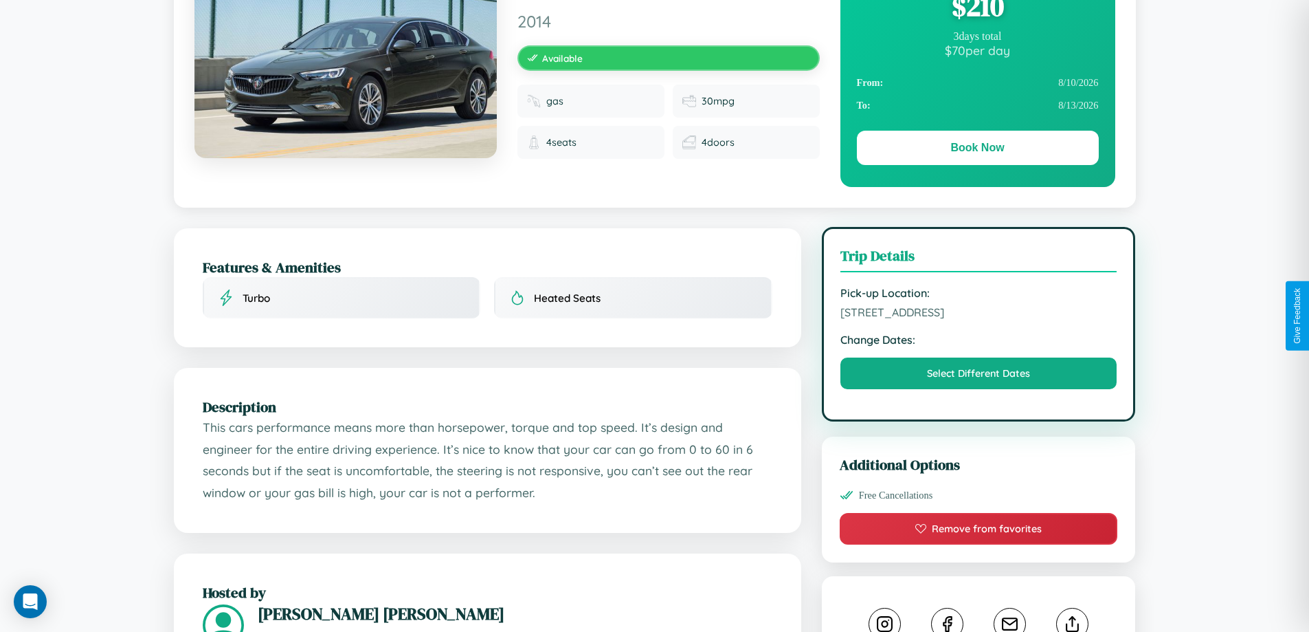
click at [979, 314] on span "7325 Liberty Street Paris 49786 France" at bounding box center [979, 312] width 277 height 14
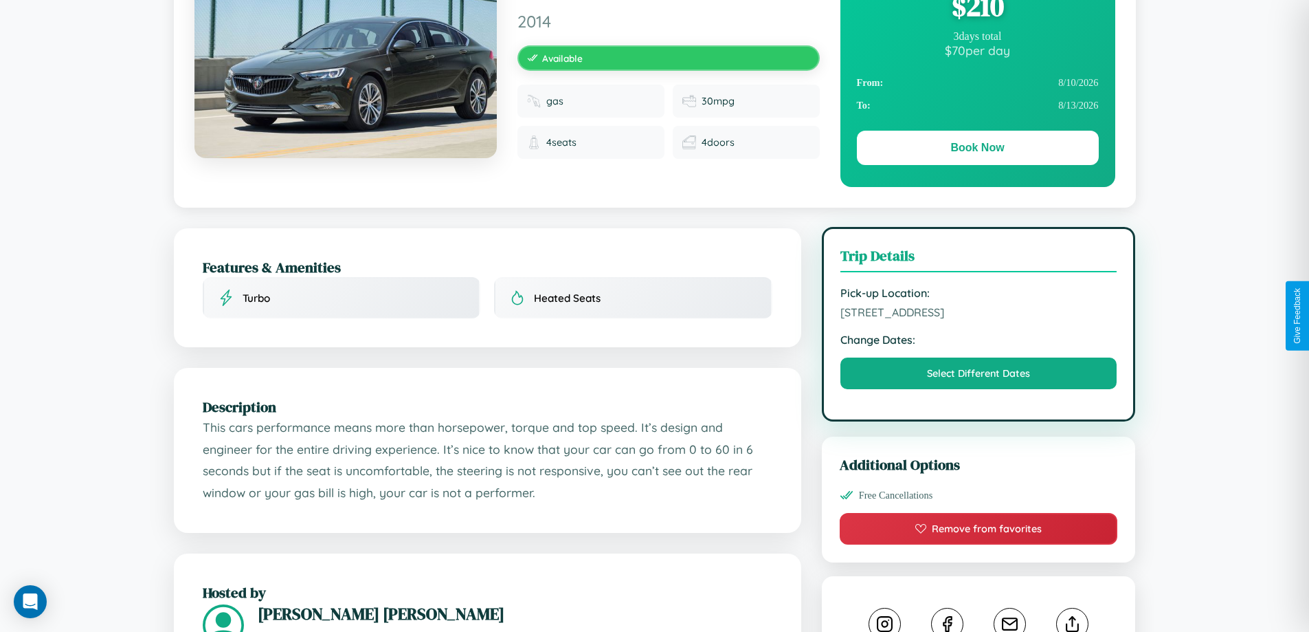
click at [979, 314] on span "7325 Liberty Street Paris 49786 France" at bounding box center [979, 312] width 277 height 14
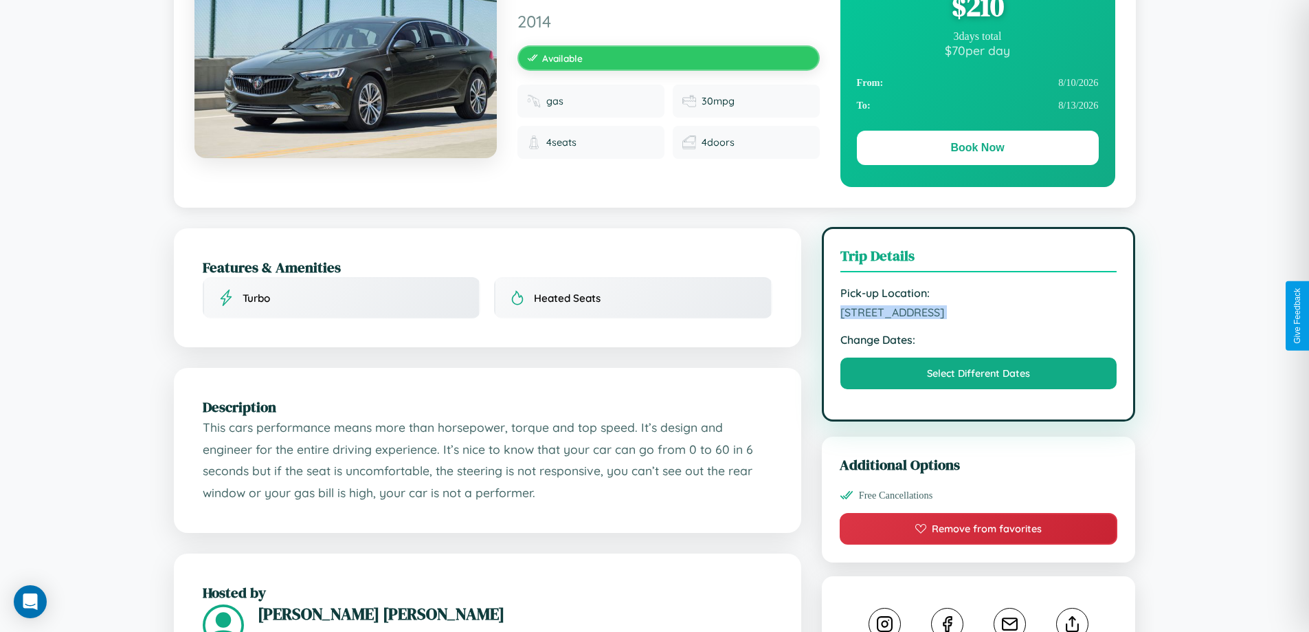
click at [979, 314] on span "7325 Liberty Street Paris 49786 France" at bounding box center [979, 312] width 277 height 14
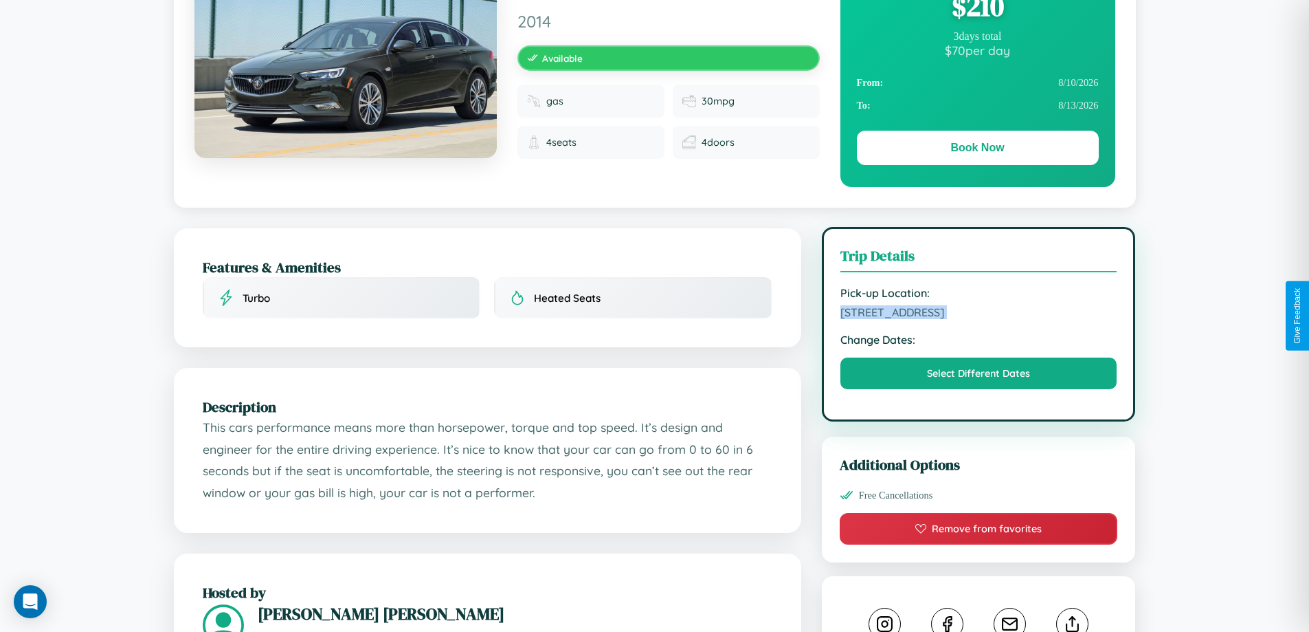
click at [979, 314] on span "7325 Liberty Street Paris 49786 France" at bounding box center [979, 312] width 277 height 14
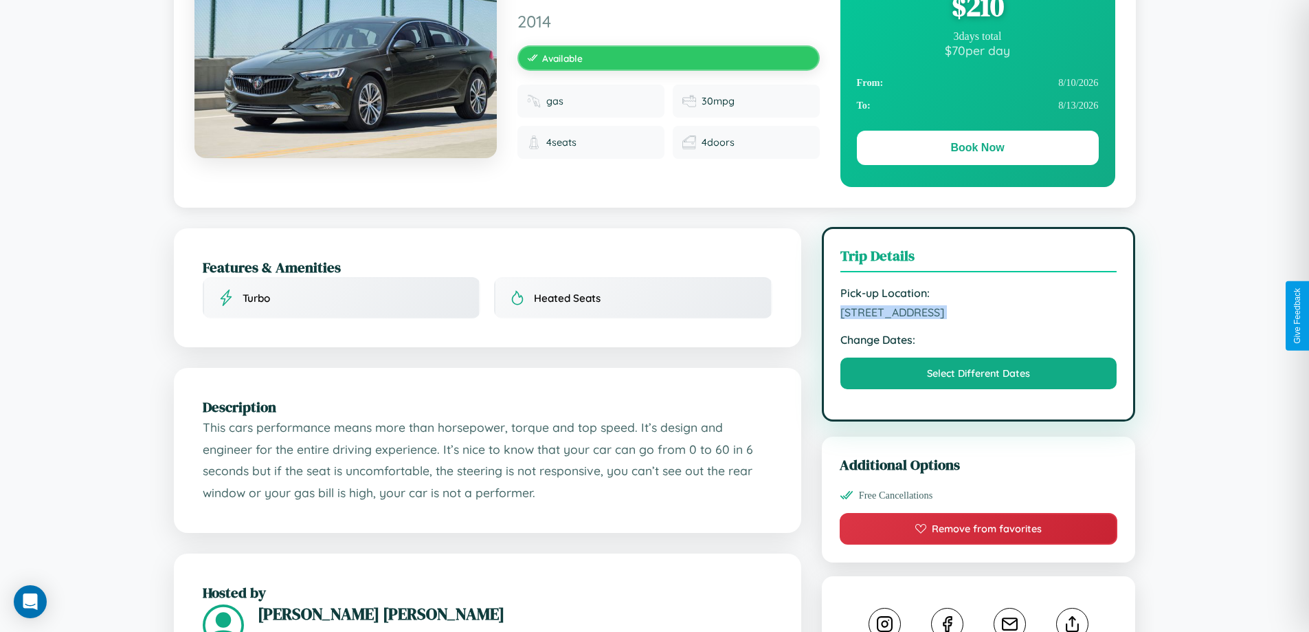
click at [979, 314] on span "7325 Liberty Street Paris 49786 France" at bounding box center [979, 312] width 277 height 14
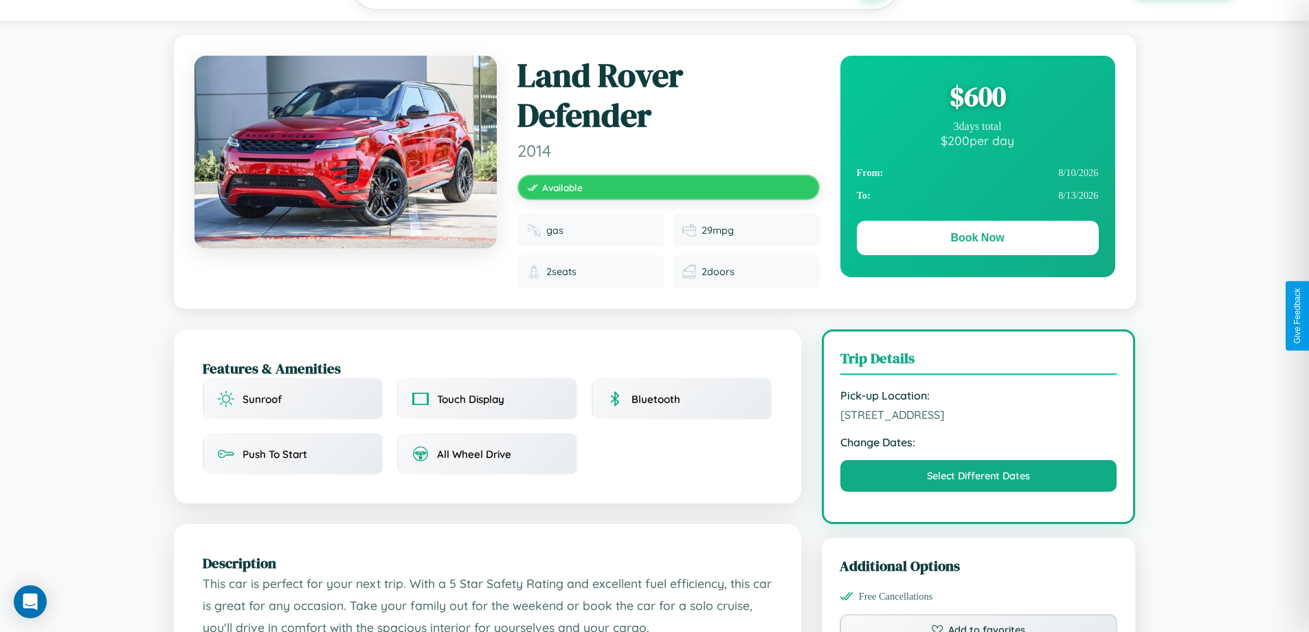
scroll to position [153, 0]
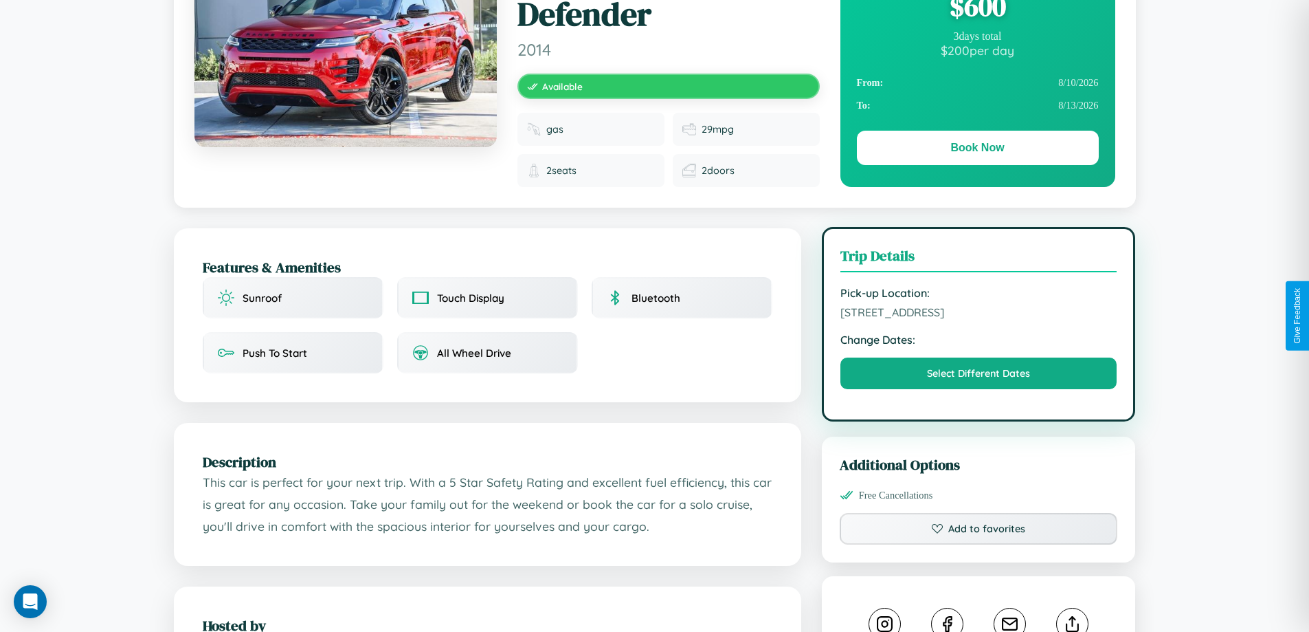
click at [979, 314] on span "4285 Maple Street Mumbai Maharashtra 84516 India" at bounding box center [979, 312] width 277 height 14
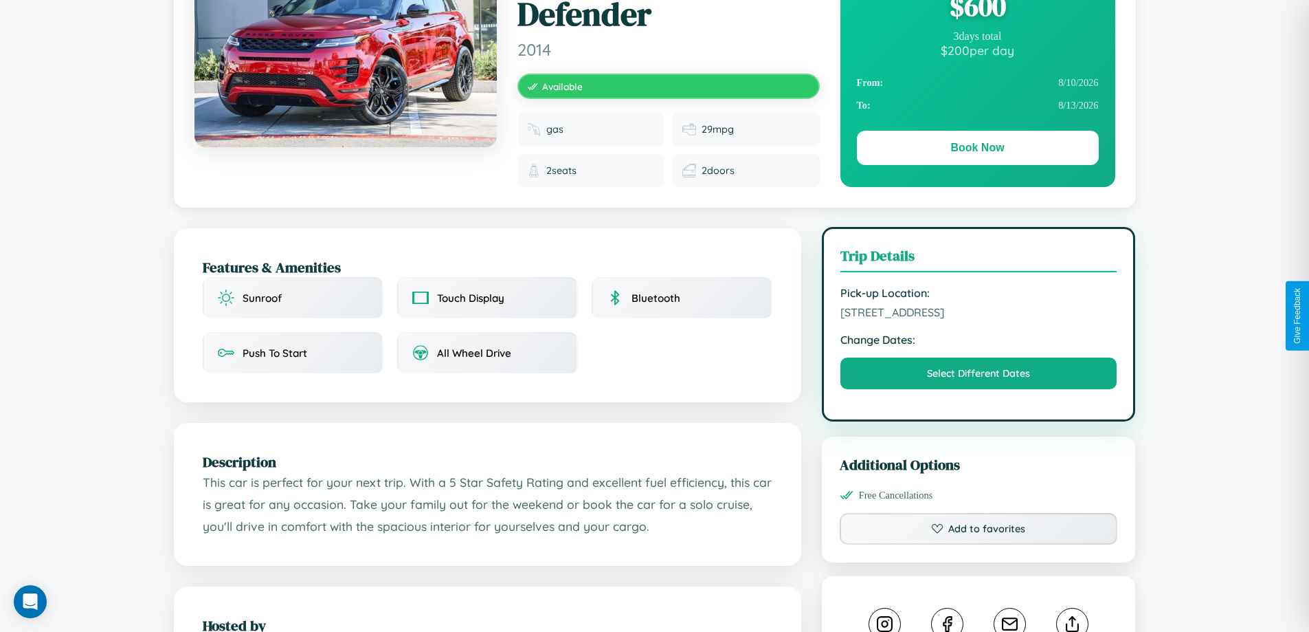
click at [979, 314] on span "4285 Maple Street Mumbai Maharashtra 84516 India" at bounding box center [979, 312] width 277 height 14
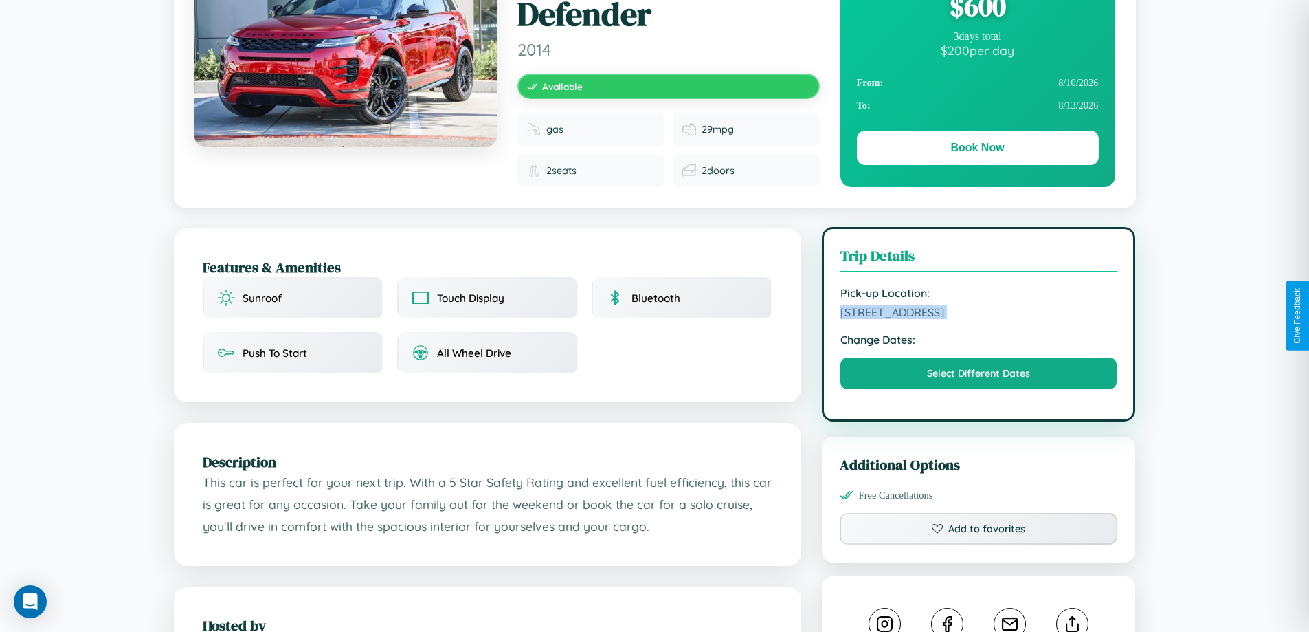
click at [979, 314] on span "4285 Maple Street Mumbai Maharashtra 84516 India" at bounding box center [979, 312] width 277 height 14
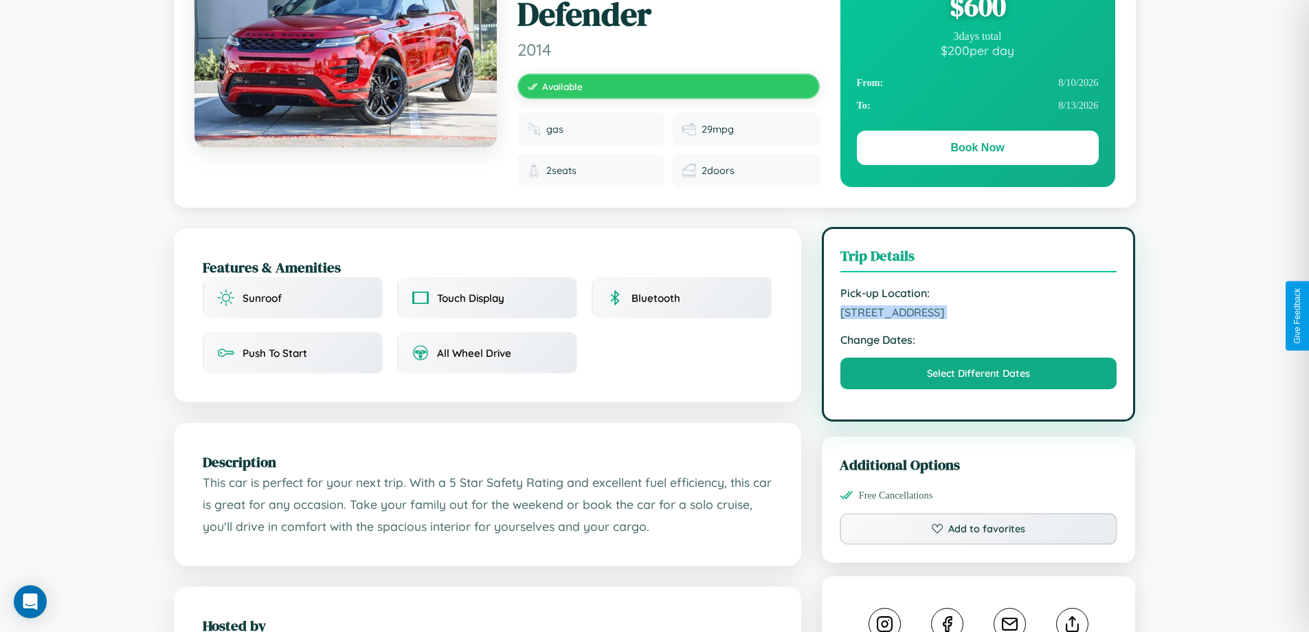
click at [979, 314] on span "4285 Maple Street Mumbai Maharashtra 84516 India" at bounding box center [979, 312] width 277 height 14
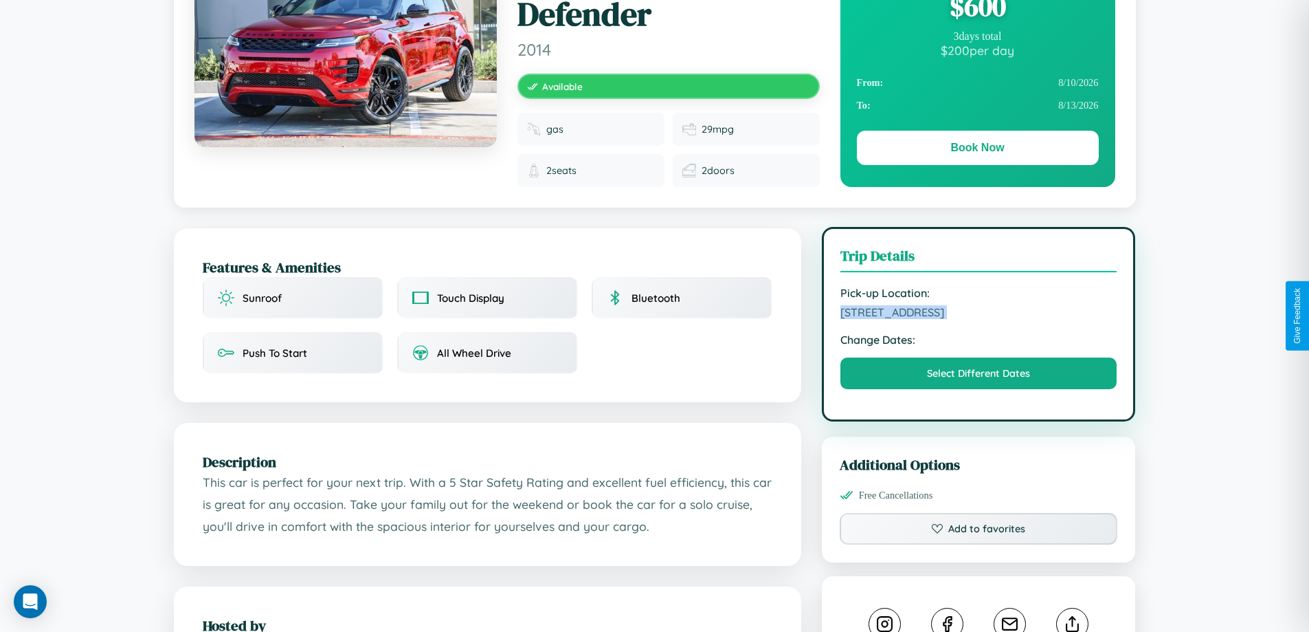
click at [979, 314] on span "4285 Maple Street Mumbai Maharashtra 84516 India" at bounding box center [979, 312] width 277 height 14
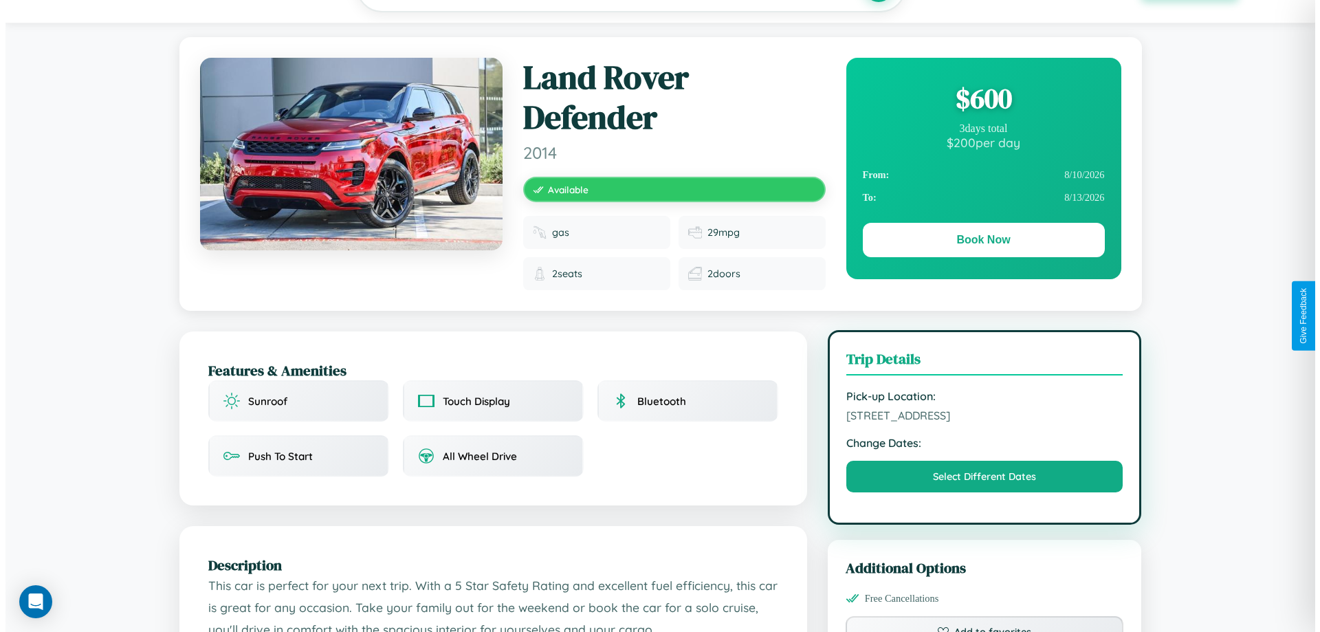
scroll to position [0, 0]
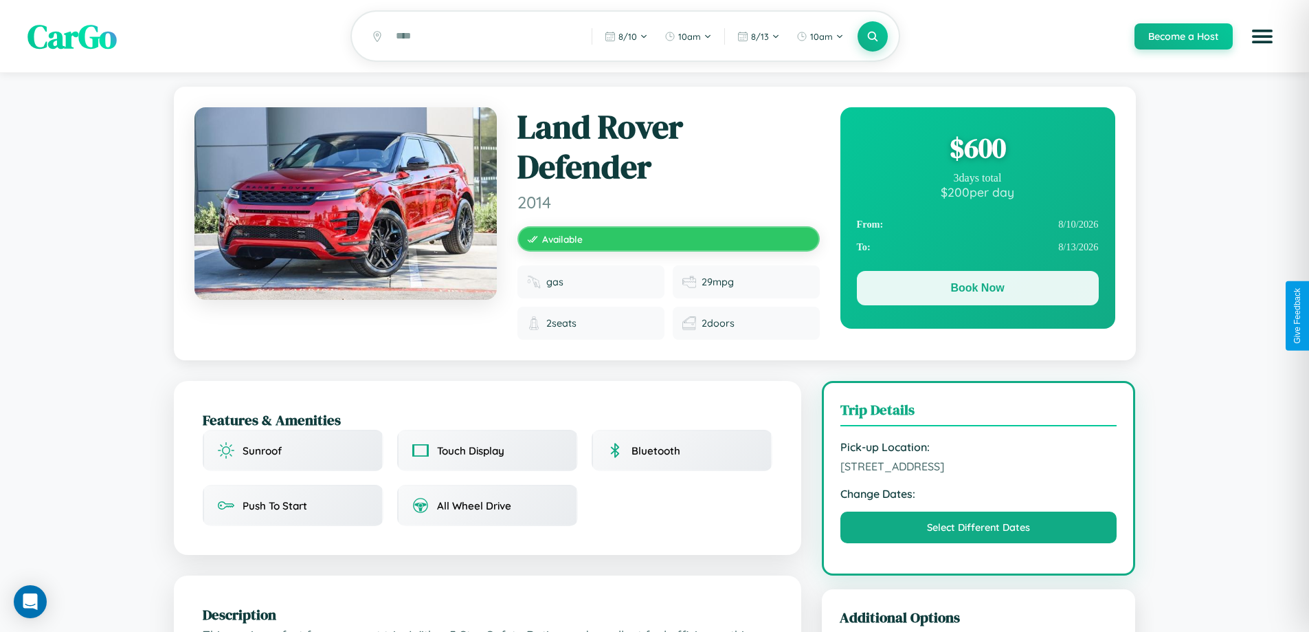
click at [977, 290] on button "Book Now" at bounding box center [978, 288] width 242 height 34
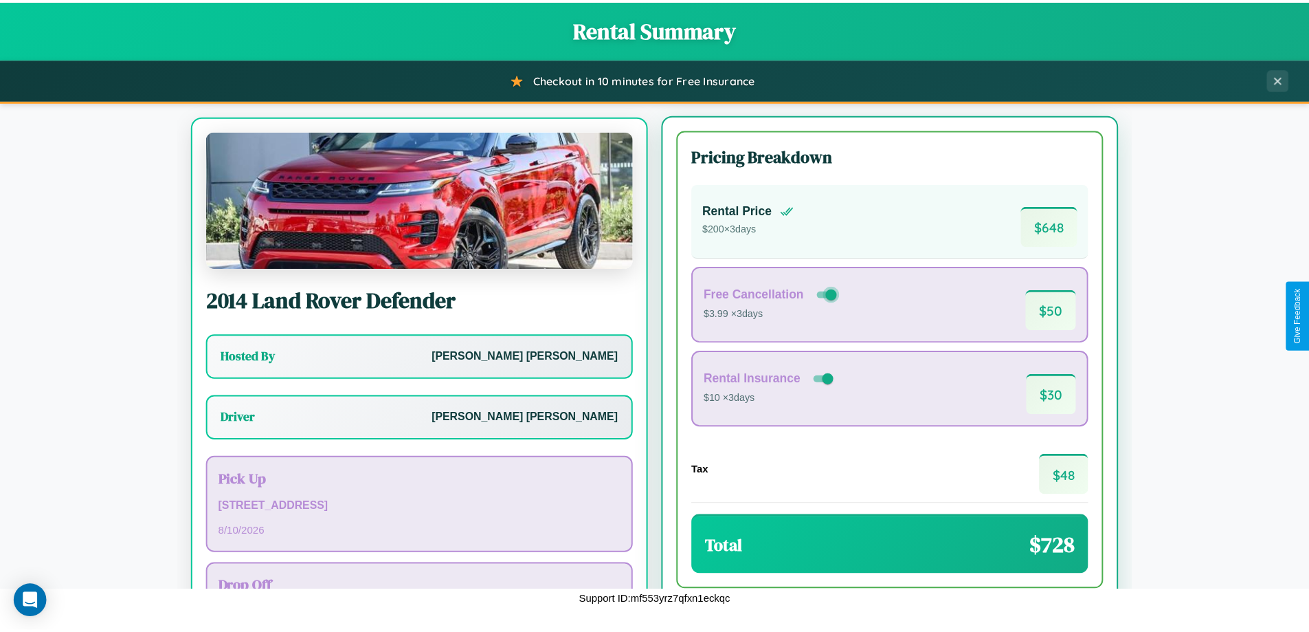
scroll to position [64, 0]
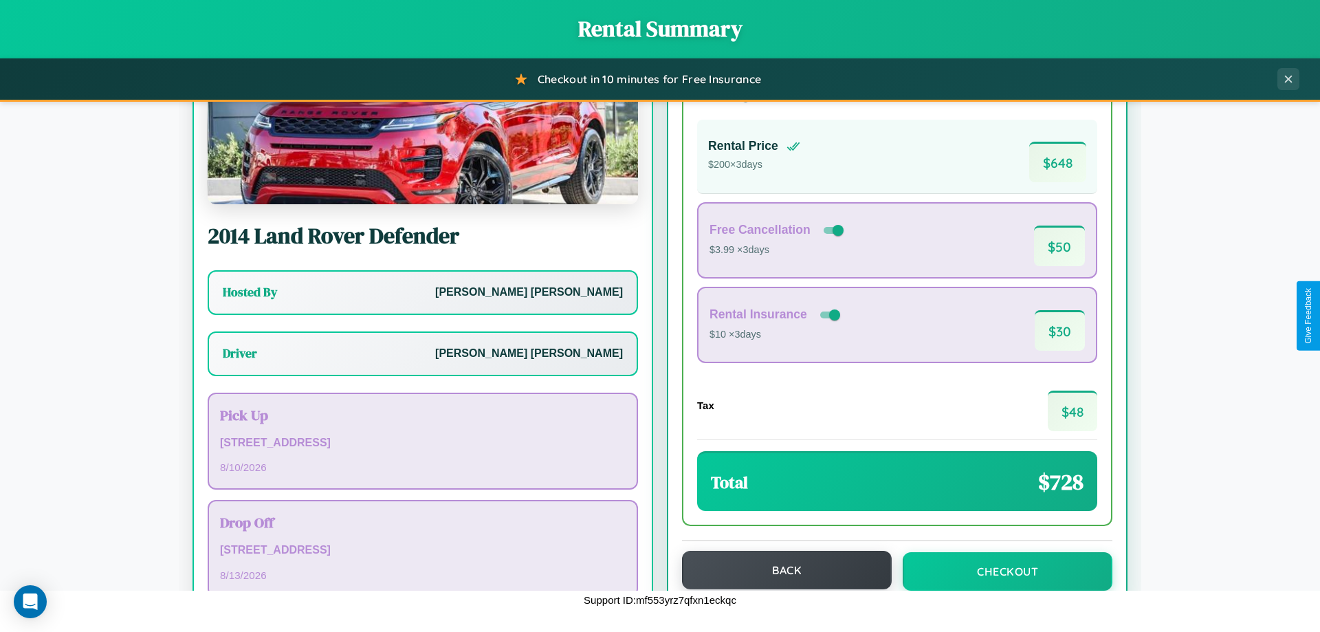
click at [780, 570] on button "Back" at bounding box center [787, 570] width 210 height 38
